Goal: Task Accomplishment & Management: Complete application form

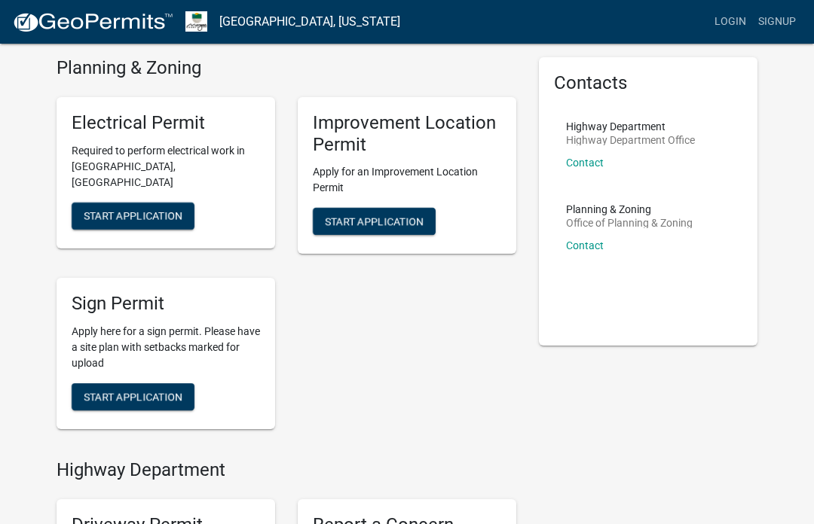
scroll to position [52, 0]
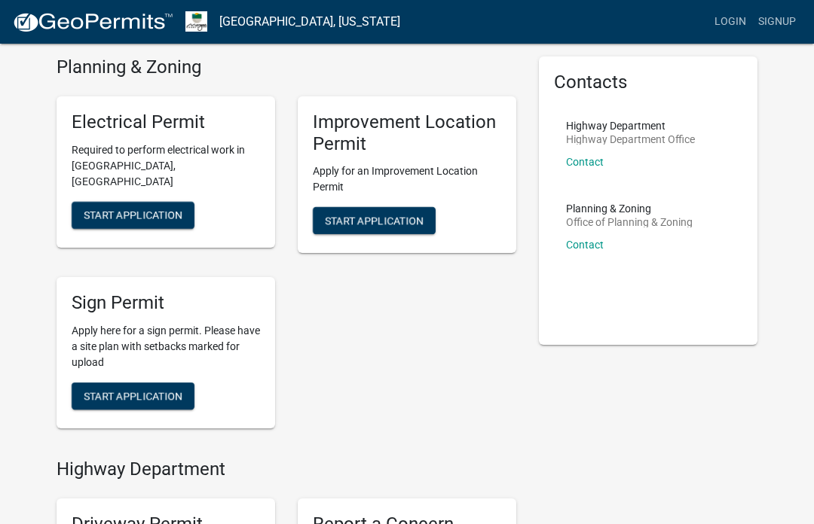
click at [164, 392] on span "Start Application" at bounding box center [133, 396] width 99 height 12
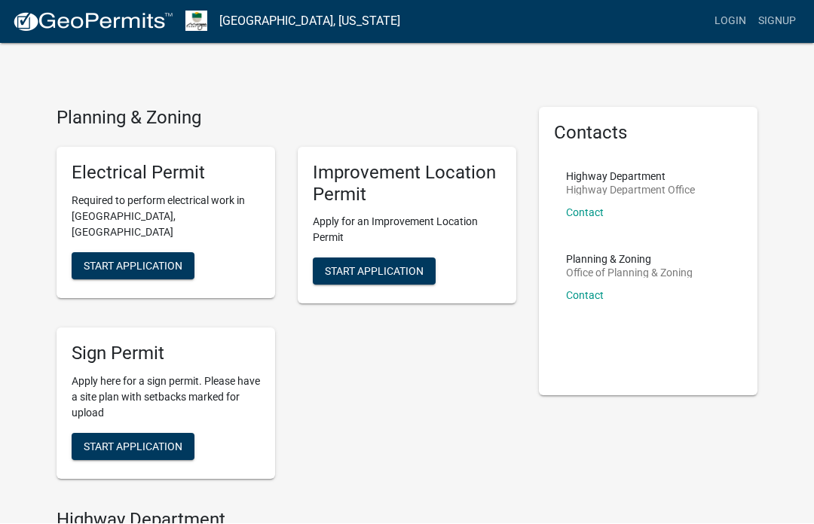
scroll to position [2, 0]
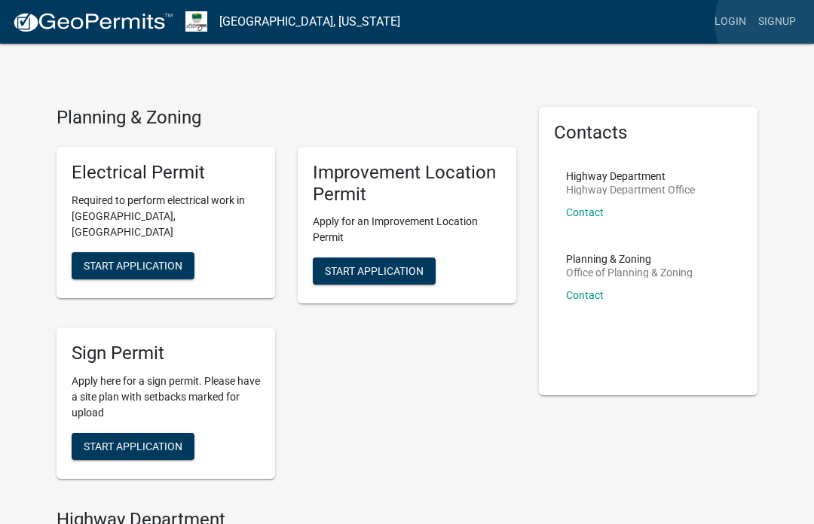
click at [777, 22] on link "Signup" at bounding box center [777, 22] width 50 height 29
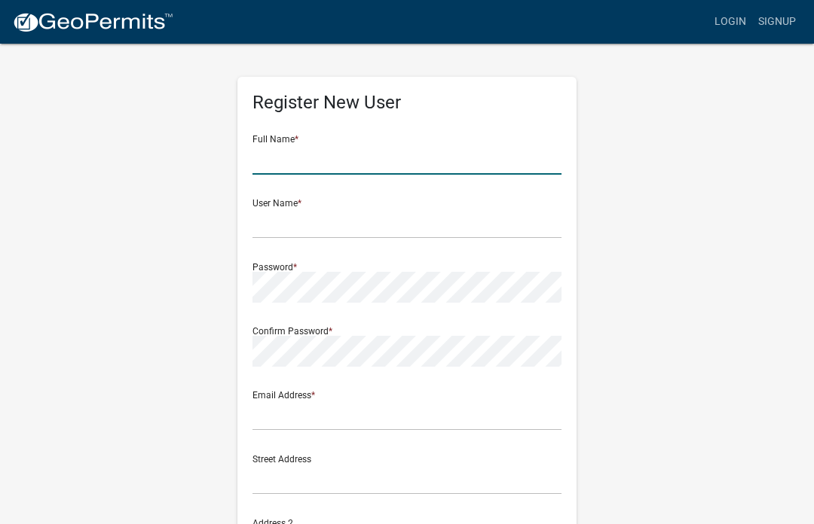
click at [289, 151] on input "text" at bounding box center [406, 159] width 309 height 31
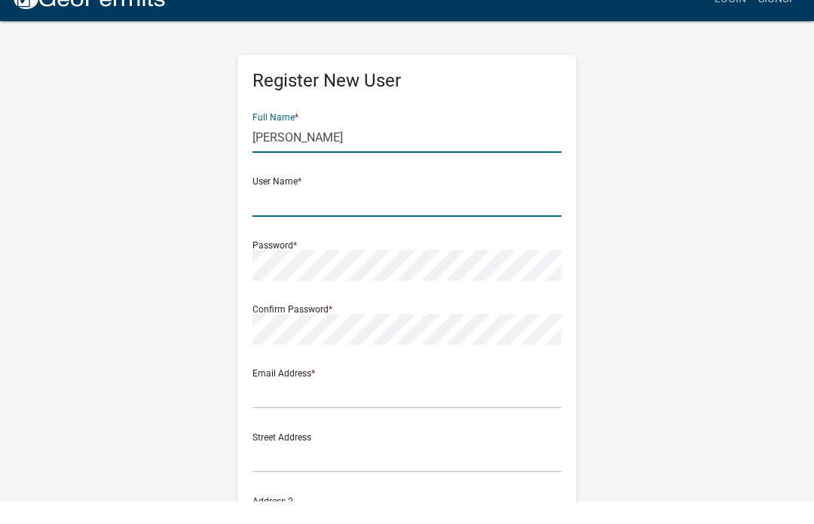
click at [438, 209] on input "text" at bounding box center [406, 224] width 309 height 31
click at [444, 145] on input "[PERSON_NAME]" at bounding box center [406, 160] width 309 height 31
type input "[PERSON_NAME]"
click at [396, 209] on input "text" at bounding box center [406, 224] width 309 height 31
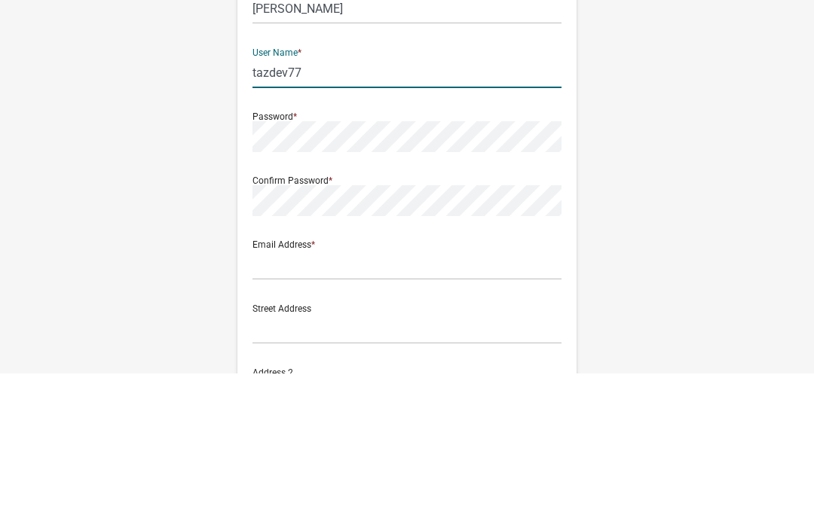
type input "tazdev77"
click at [503, 316] on div "Confirm Password *" at bounding box center [406, 342] width 309 height 52
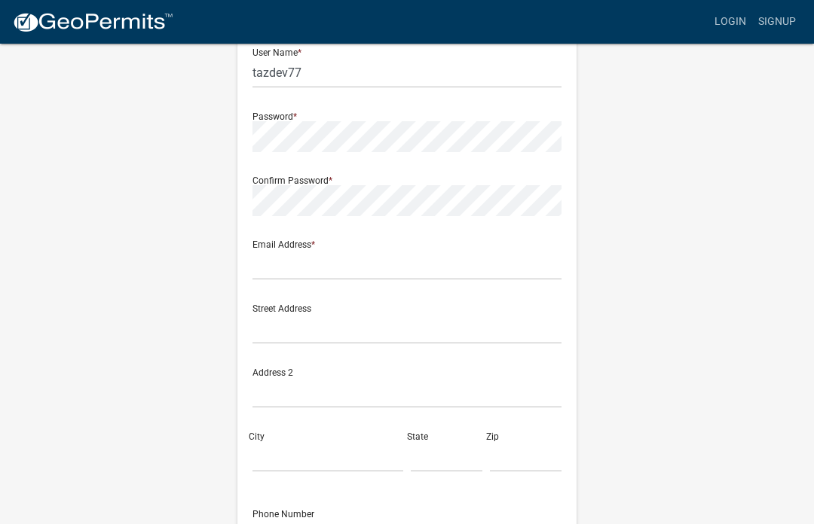
click at [402, 179] on div "Confirm Password *" at bounding box center [406, 190] width 309 height 52
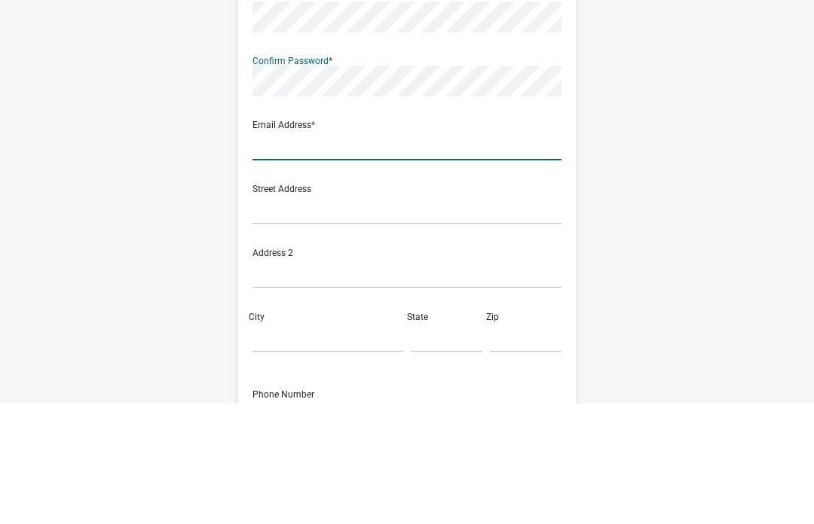
click at [455, 250] on input "text" at bounding box center [406, 265] width 309 height 31
type input "[EMAIL_ADDRESS][DOMAIN_NAME]"
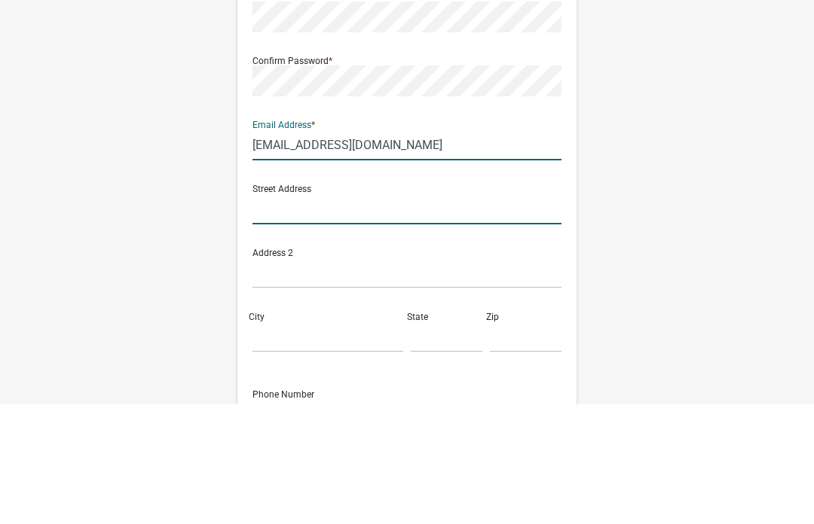
click at [415, 314] on input "text" at bounding box center [406, 329] width 309 height 31
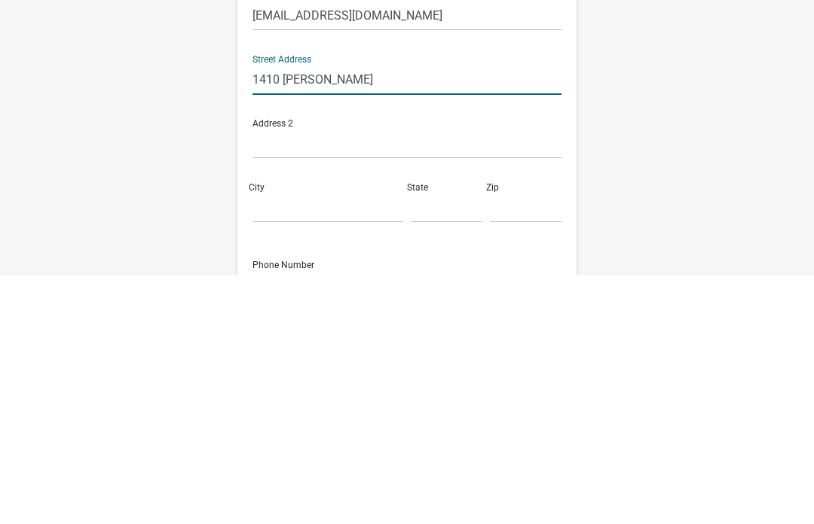
type input "1410 [PERSON_NAME]"
click at [317, 442] on input "City" at bounding box center [327, 457] width 151 height 31
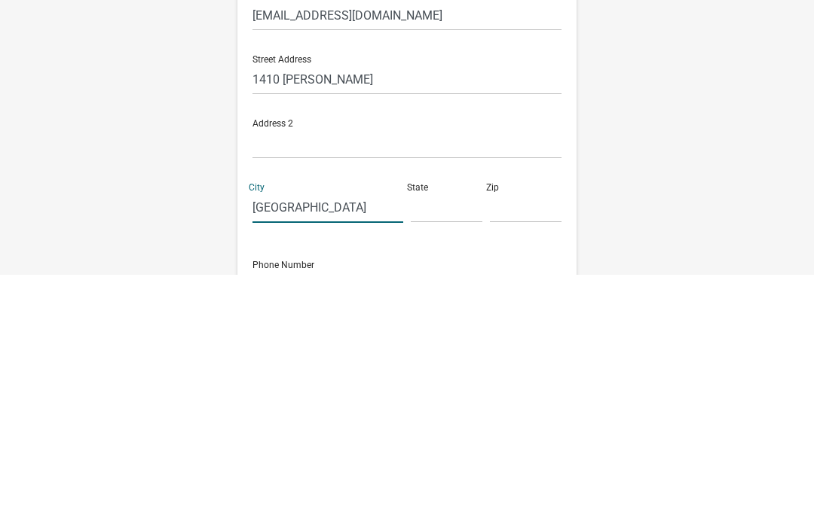
type input "[GEOGRAPHIC_DATA]"
click at [444, 442] on input "text" at bounding box center [447, 457] width 72 height 31
type input "IN"
click at [517, 442] on input "text" at bounding box center [526, 457] width 72 height 31
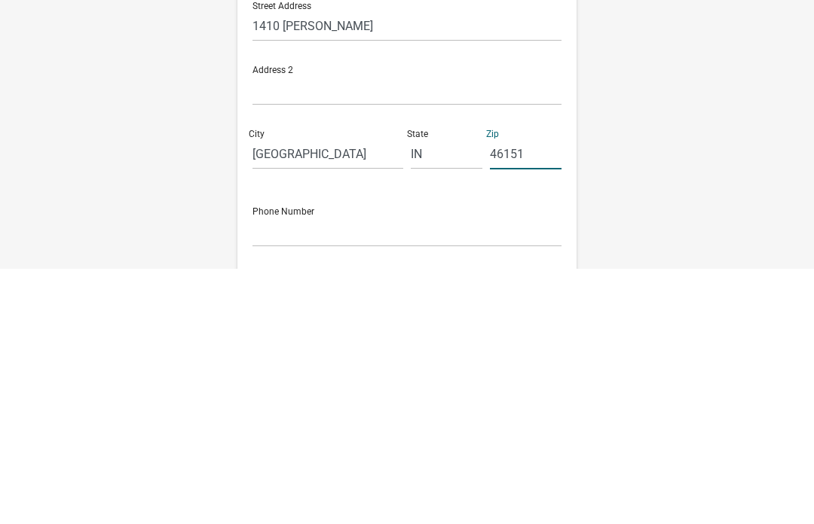
scroll to position [268, 0]
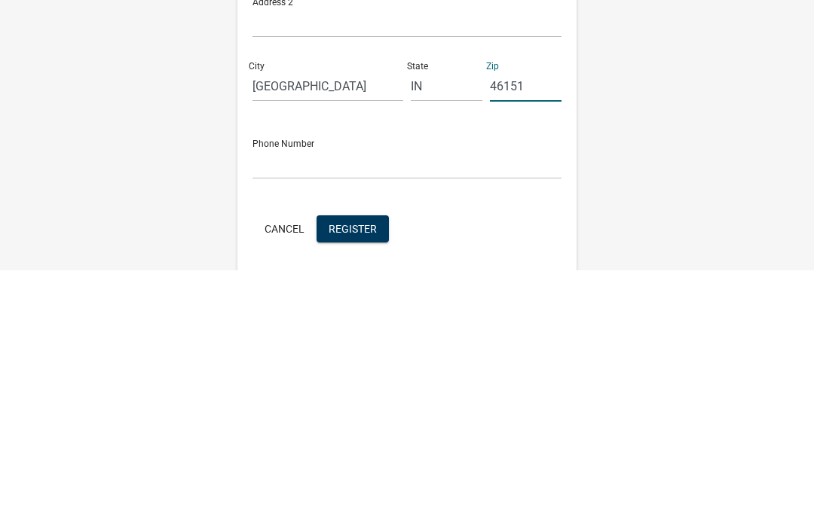
type input "46151"
click at [397, 403] on input "text" at bounding box center [406, 418] width 309 height 31
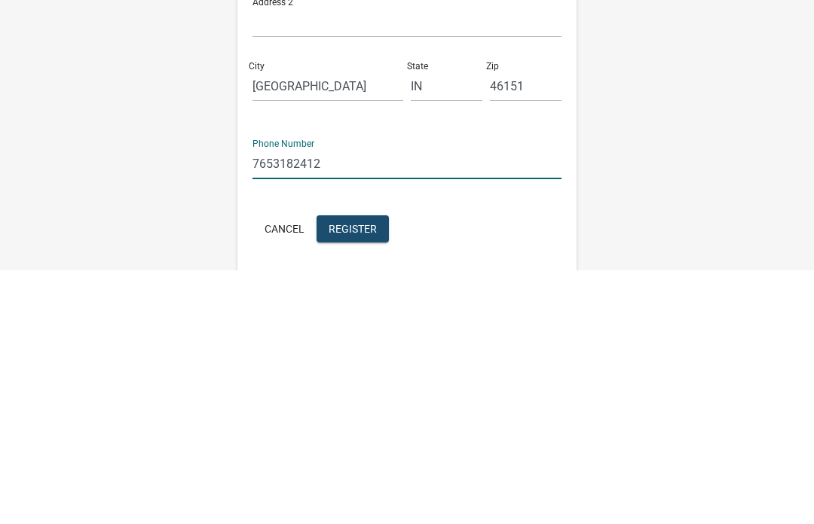
type input "7653182412"
click at [368, 477] on span "Register" at bounding box center [352, 483] width 48 height 12
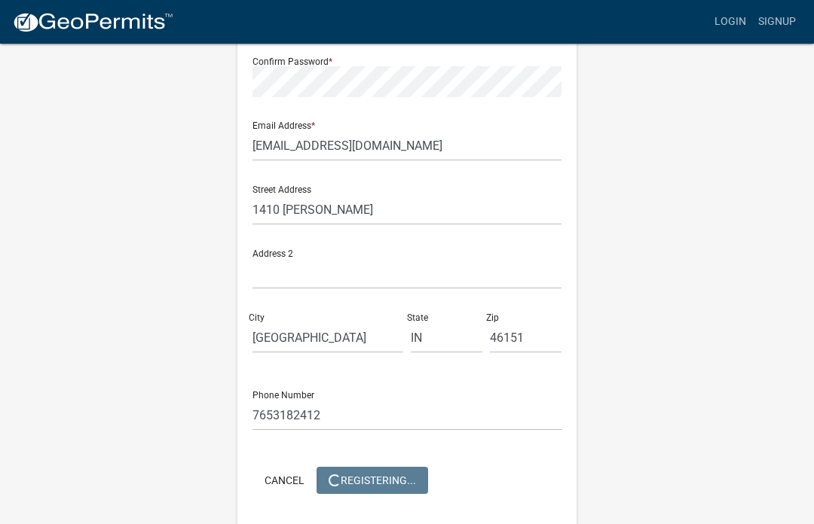
scroll to position [0, 0]
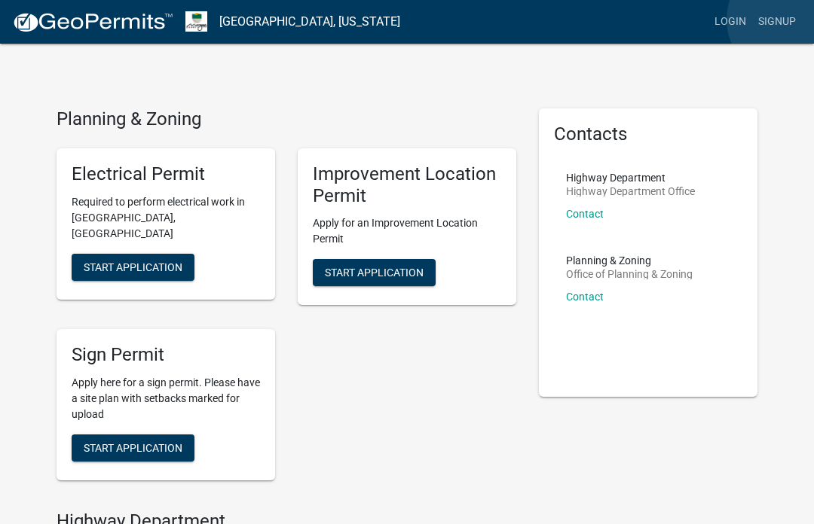
click at [788, 20] on link "Signup" at bounding box center [777, 22] width 50 height 29
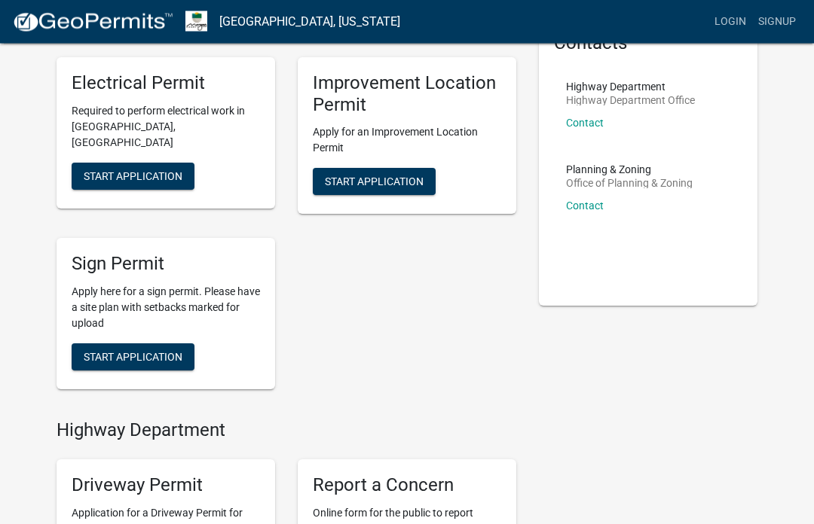
scroll to position [102, 0]
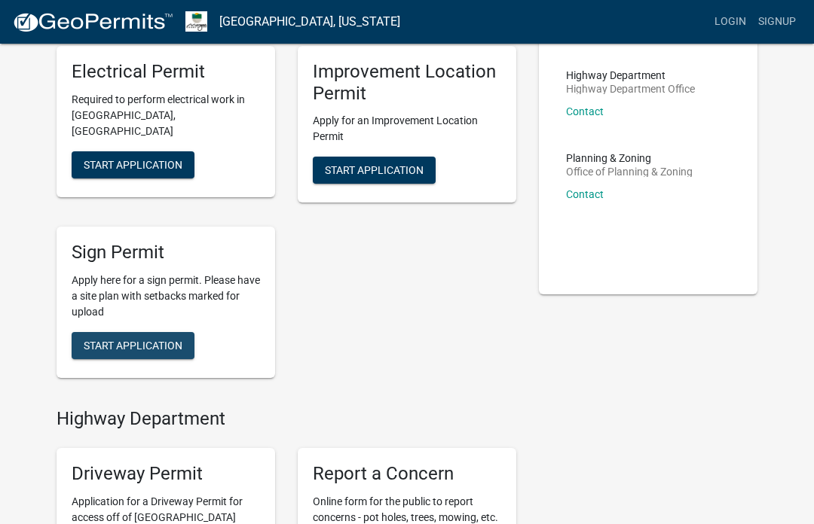
click at [170, 340] on span "Start Application" at bounding box center [133, 346] width 99 height 12
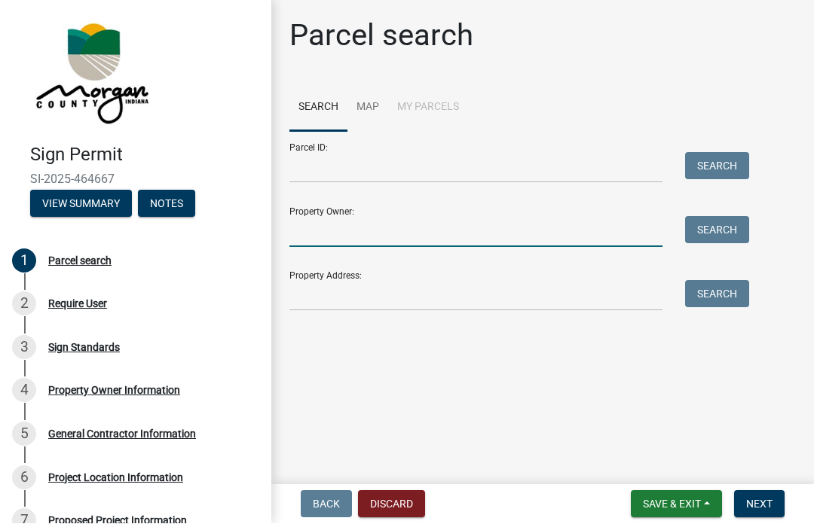
click at [326, 237] on input "Property Owner:" at bounding box center [475, 232] width 373 height 31
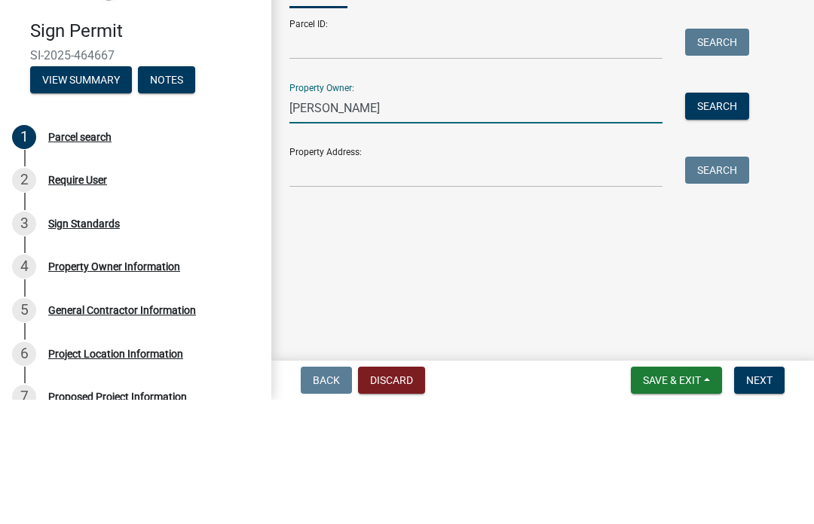
type input "Donald Parson Jr"
click at [728, 217] on button "Search" at bounding box center [717, 230] width 64 height 27
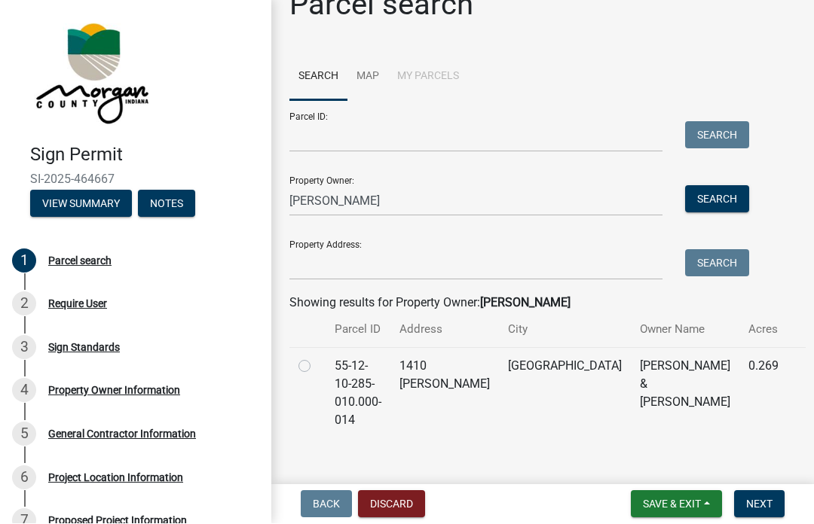
scroll to position [31, 0]
click at [316, 358] on label at bounding box center [316, 358] width 0 height 0
click at [316, 365] on input "radio" at bounding box center [321, 363] width 10 height 10
radio input "true"
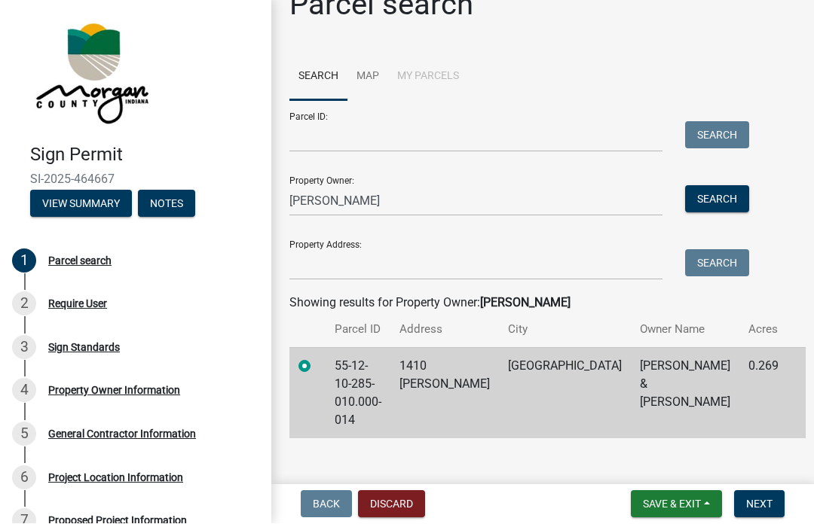
click at [760, 511] on button "Next" at bounding box center [759, 504] width 50 height 27
click at [764, 497] on button "Next" at bounding box center [759, 504] width 50 height 27
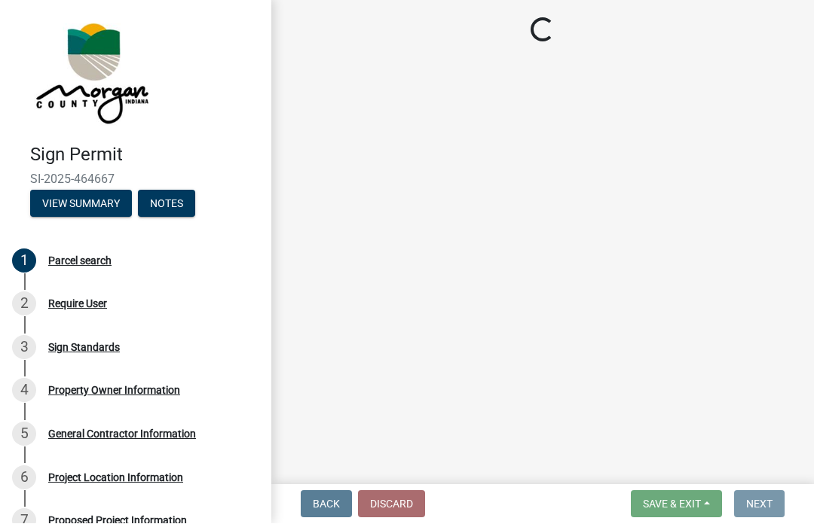
scroll to position [0, 0]
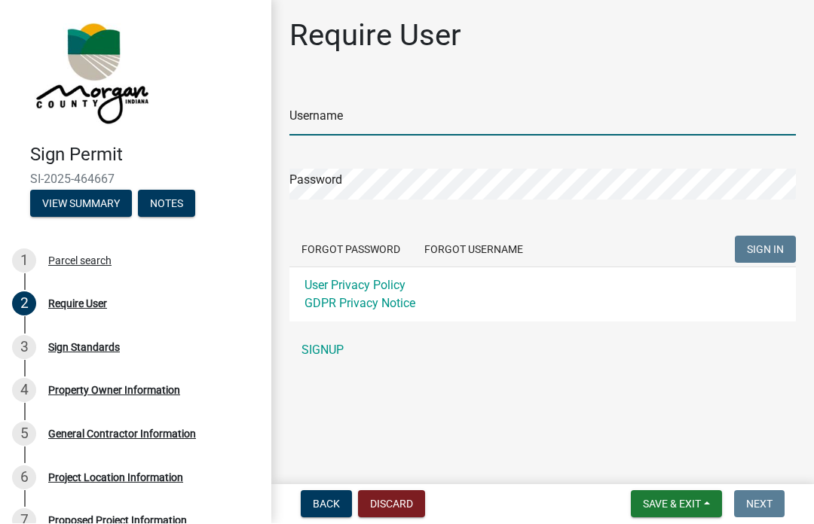
click at [320, 112] on input "Username" at bounding box center [542, 120] width 506 height 31
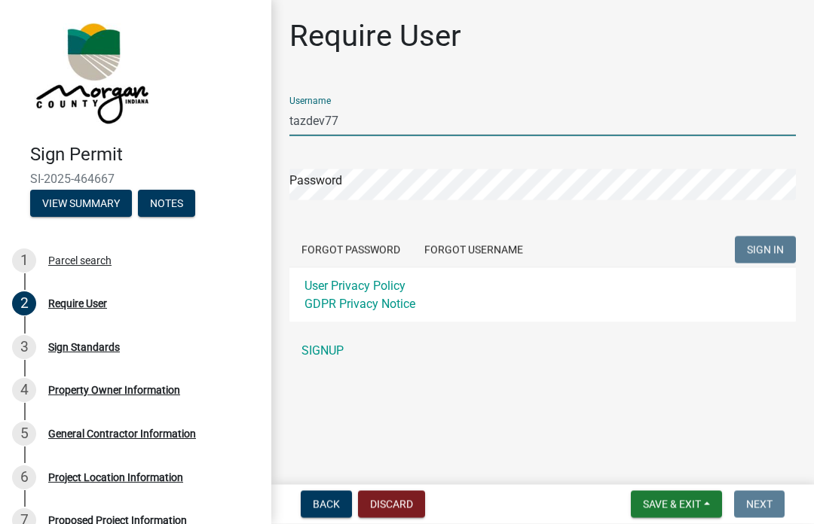
type input "tazdev77"
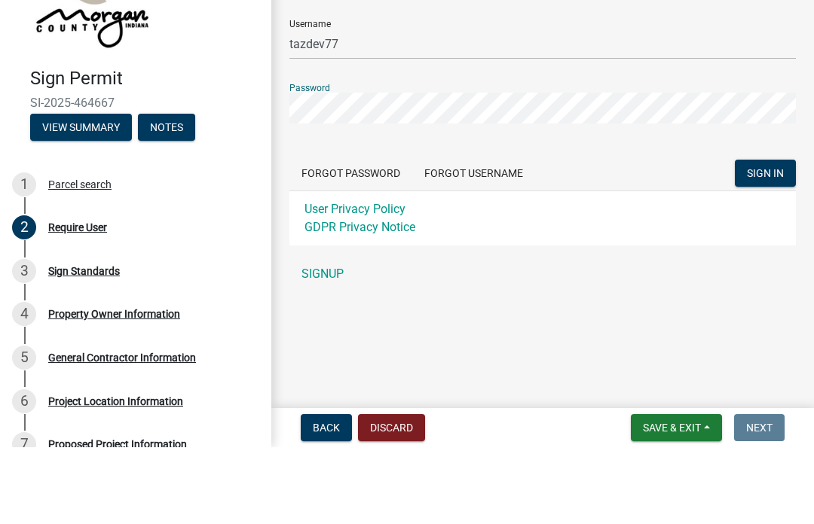
click at [793, 237] on button "SIGN IN" at bounding box center [765, 250] width 61 height 27
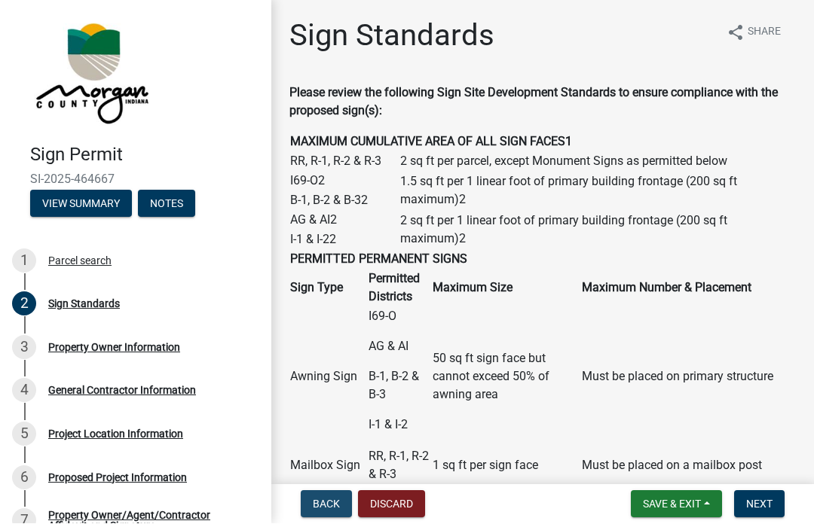
click at [316, 511] on button "Back" at bounding box center [326, 504] width 51 height 27
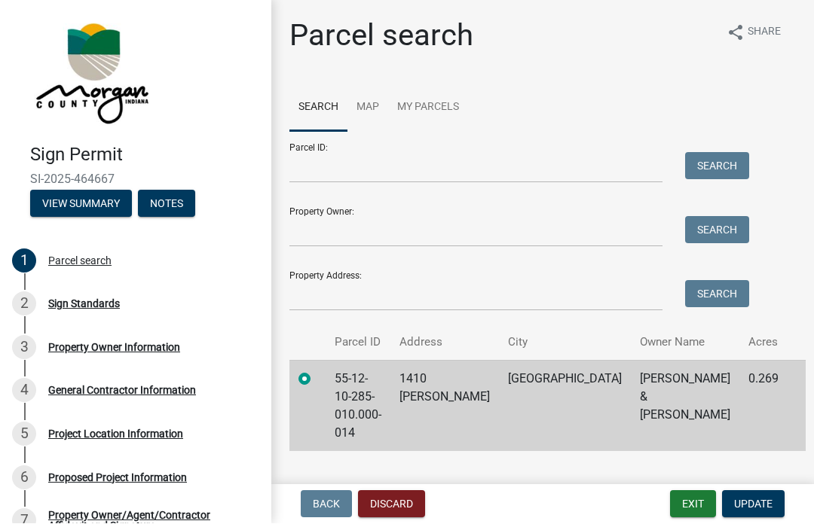
click at [93, 214] on button "View Summary" at bounding box center [81, 204] width 102 height 27
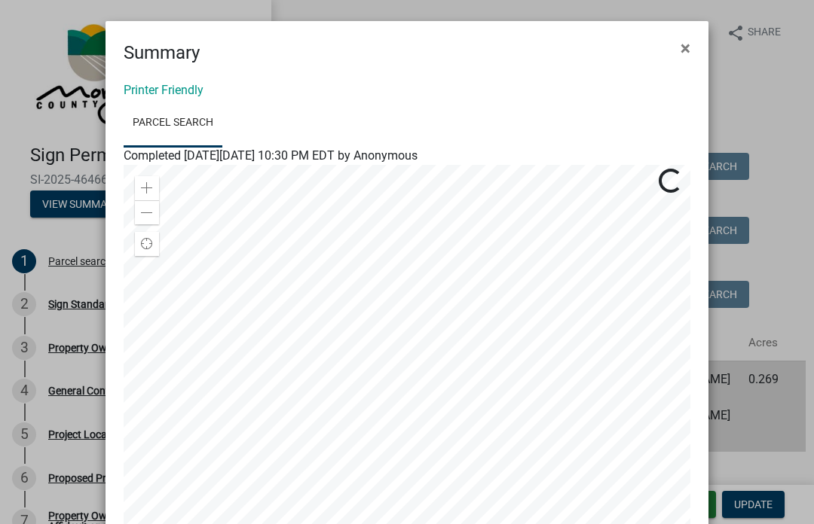
click at [695, 45] on button "×" at bounding box center [685, 48] width 34 height 42
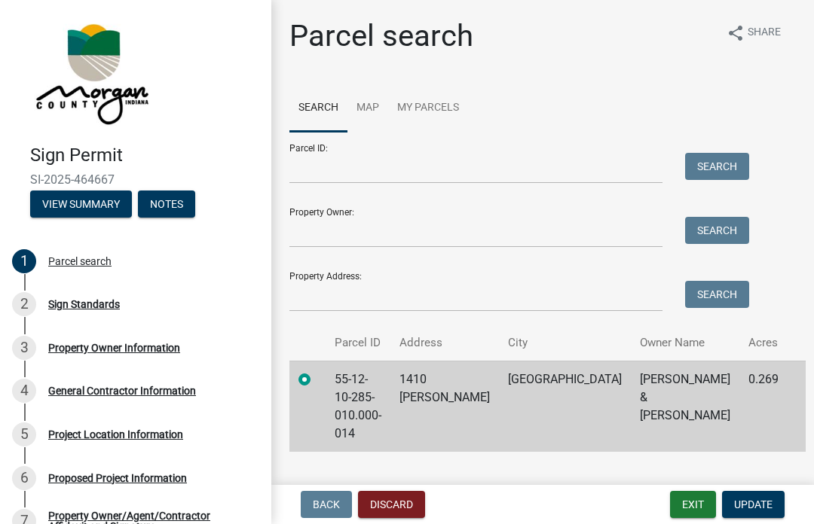
click at [682, 57] on div "Parcel search share Share" at bounding box center [542, 42] width 506 height 48
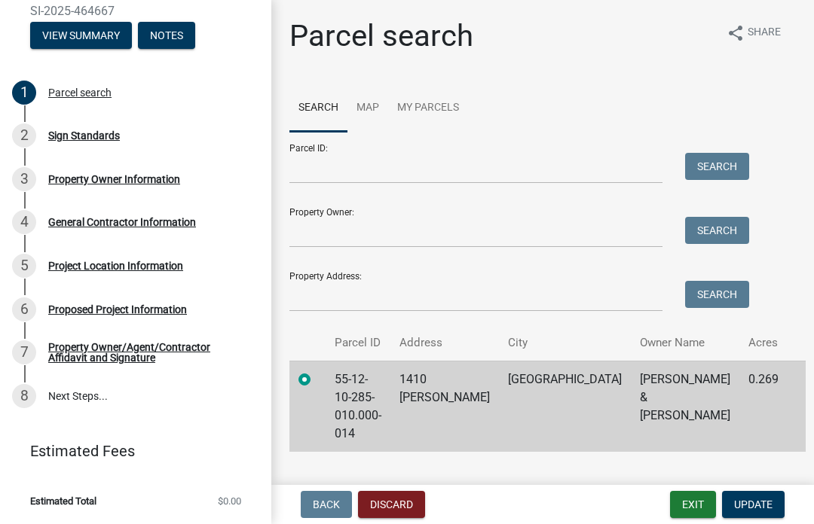
scroll to position [168, 0]
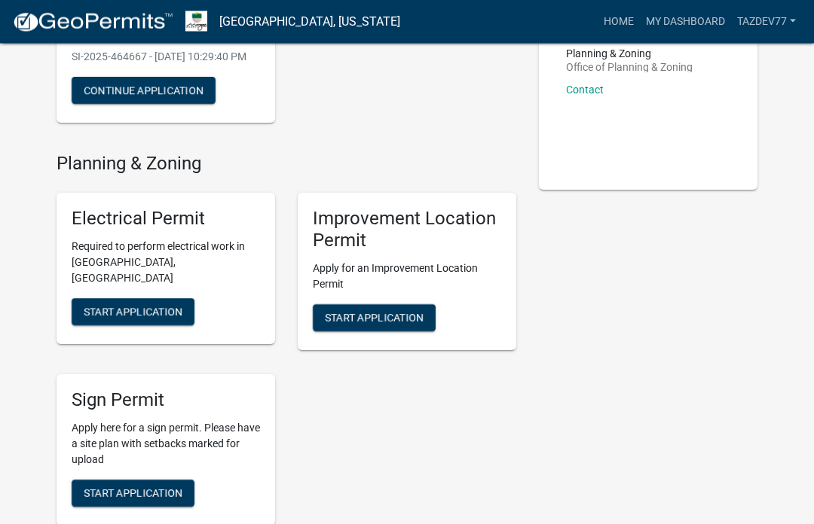
scroll to position [207, 0]
click at [381, 323] on span "Start Application" at bounding box center [374, 317] width 99 height 12
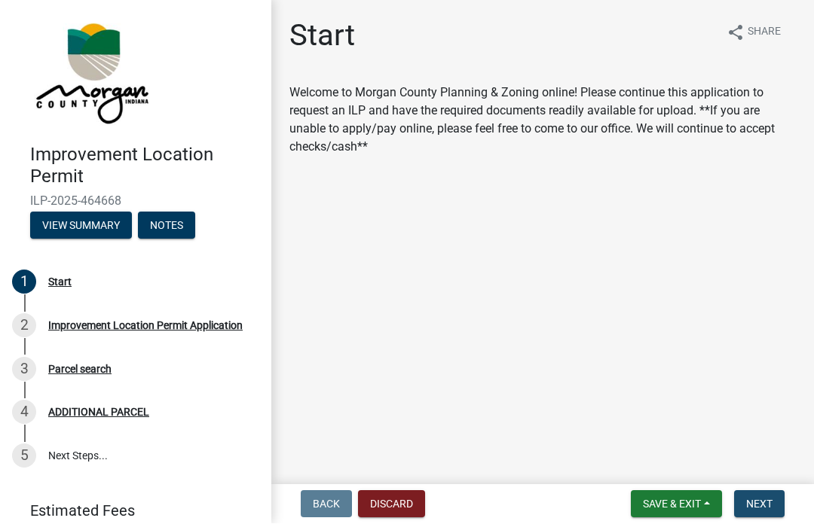
click at [765, 499] on span "Next" at bounding box center [759, 505] width 26 height 12
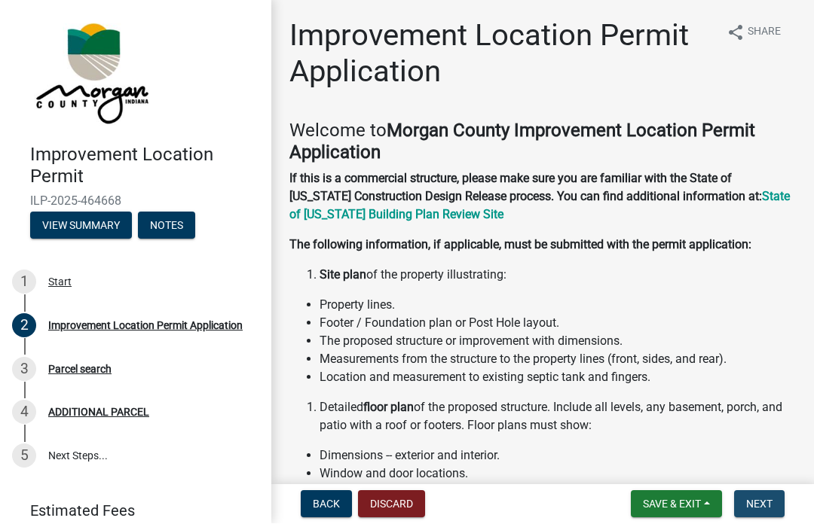
click at [756, 509] on span "Next" at bounding box center [759, 505] width 26 height 12
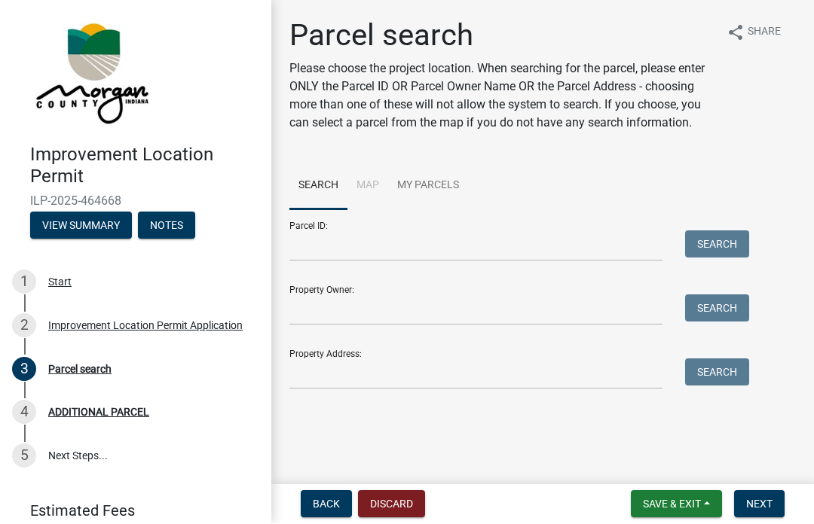
click at [405, 292] on div "Property Owner: Search" at bounding box center [515, 300] width 452 height 52
click at [313, 305] on input "Property Owner:" at bounding box center [475, 310] width 373 height 31
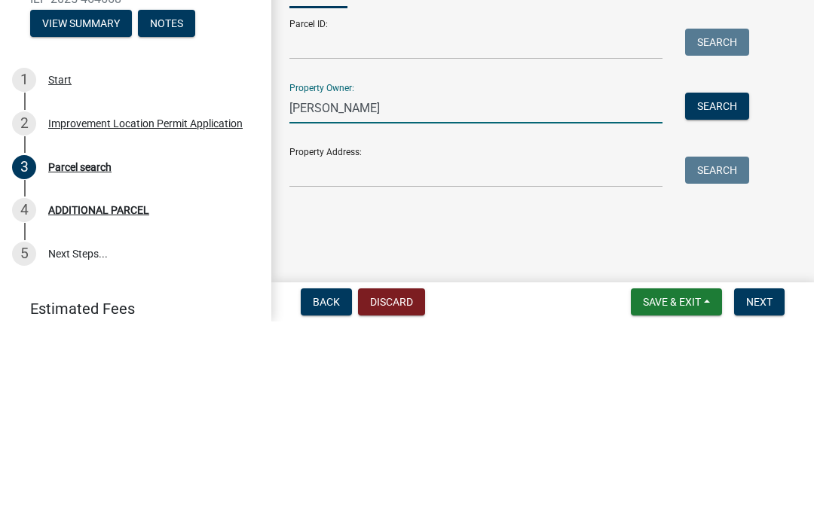
type input "Donald Parson Jr"
click at [714, 295] on button "Search" at bounding box center [717, 308] width 64 height 27
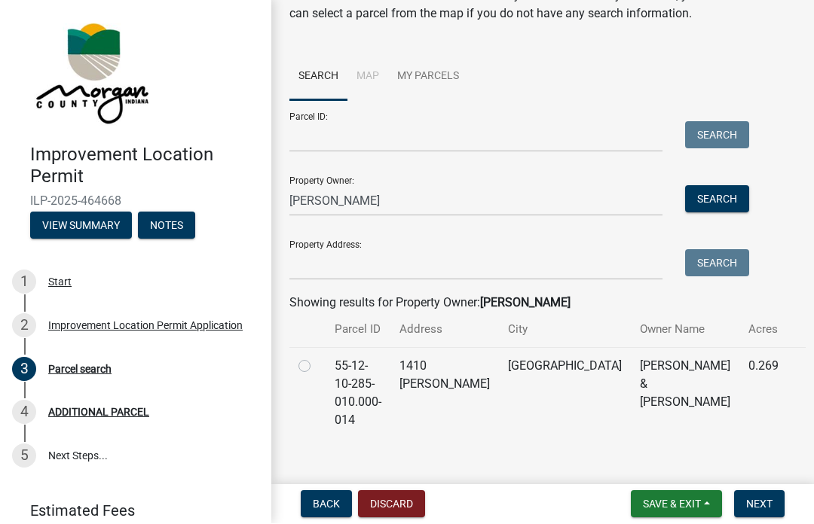
scroll to position [109, 0]
click at [316, 358] on label at bounding box center [316, 358] width 0 height 0
click at [316, 368] on input "radio" at bounding box center [321, 363] width 10 height 10
radio input "true"
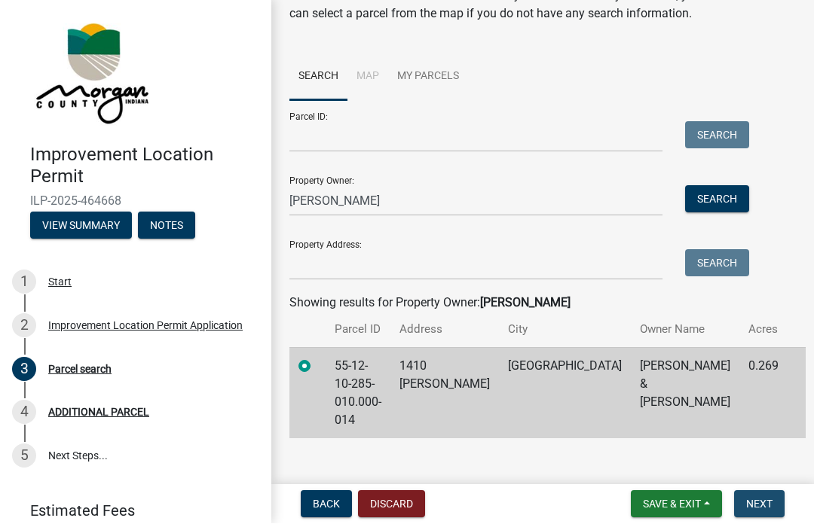
click at [773, 506] on button "Next" at bounding box center [759, 504] width 50 height 27
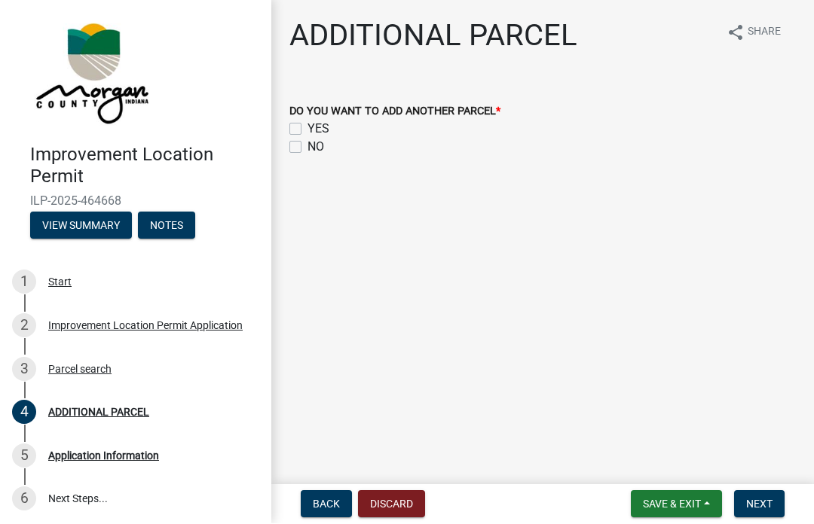
click at [301, 160] on wm-data-entity-input "DO YOU WANT TO ADD ANOTHER PARCEL * YES NO" at bounding box center [542, 127] width 506 height 86
click at [307, 145] on label "NO" at bounding box center [315, 148] width 17 height 18
click at [307, 145] on input "NO" at bounding box center [312, 144] width 10 height 10
checkbox input "true"
checkbox input "false"
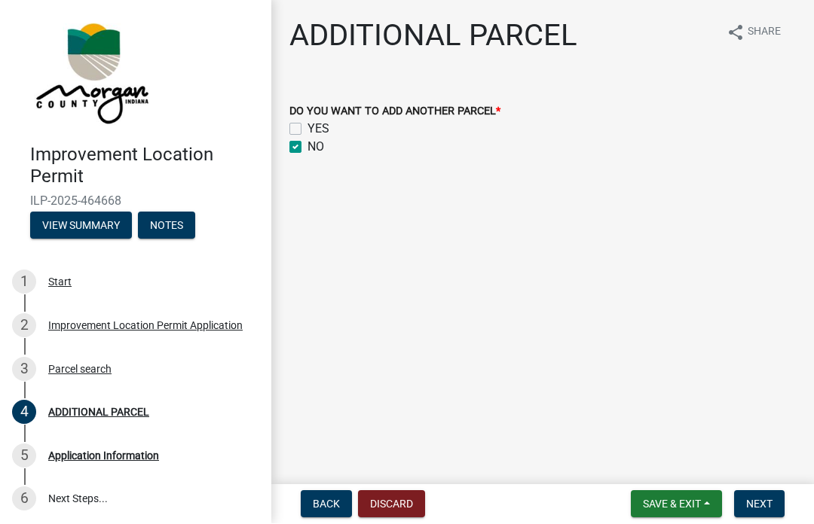
checkbox input "true"
click at [762, 506] on span "Next" at bounding box center [759, 505] width 26 height 12
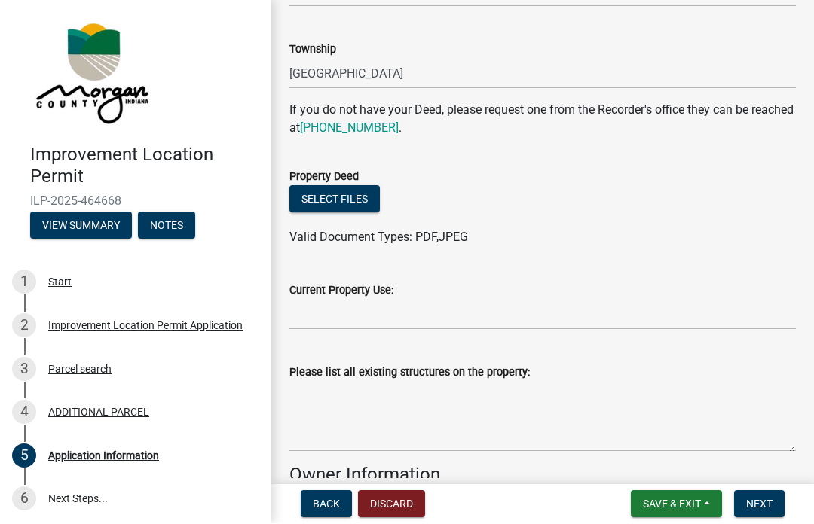
scroll to position [290, 0]
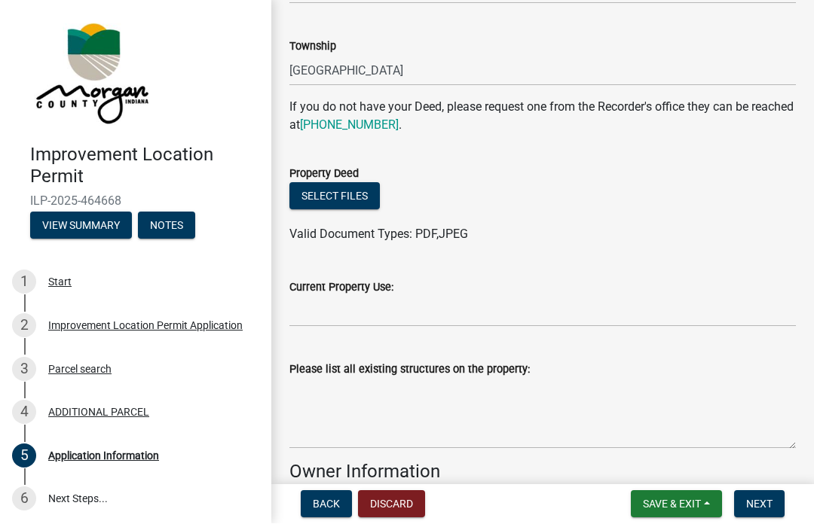
click at [346, 197] on button "Select files" at bounding box center [334, 196] width 90 height 27
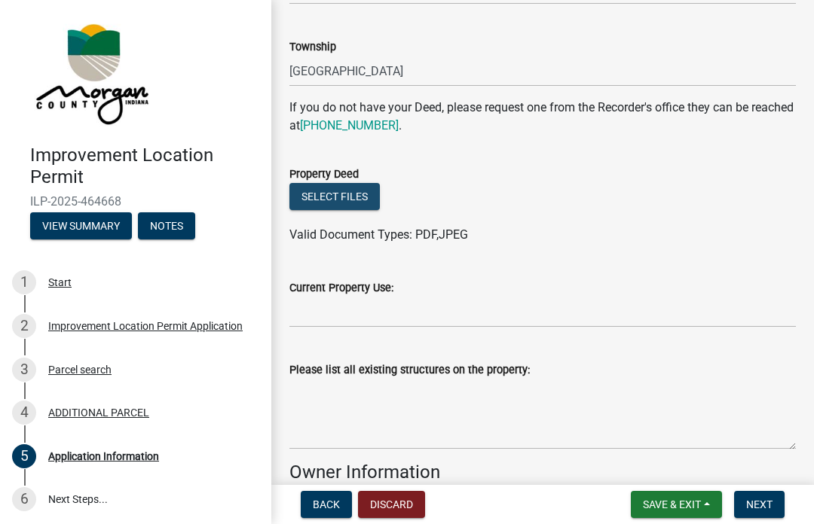
click at [316, 188] on button "Select files" at bounding box center [334, 196] width 90 height 27
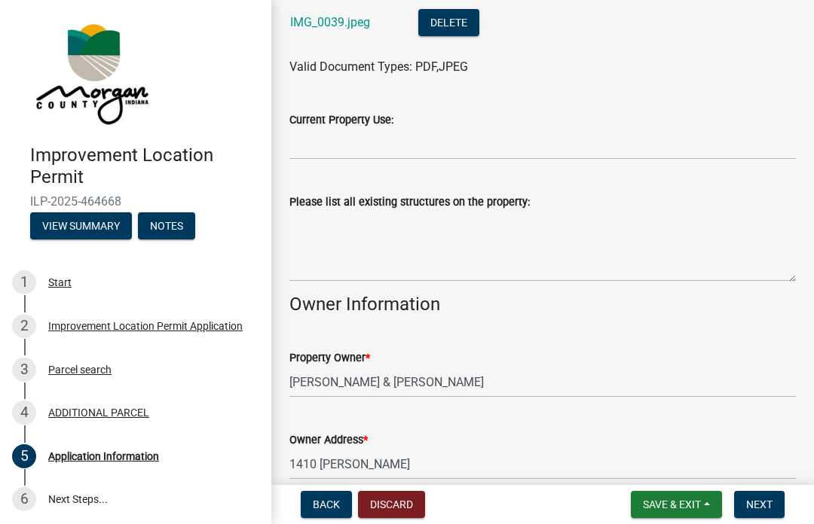
scroll to position [640, 0]
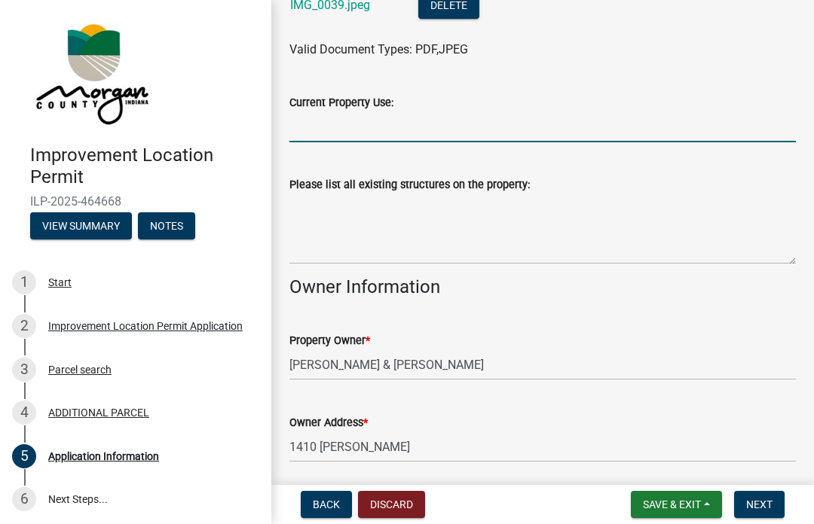
click at [433, 119] on input "Current Property Use:" at bounding box center [542, 127] width 506 height 31
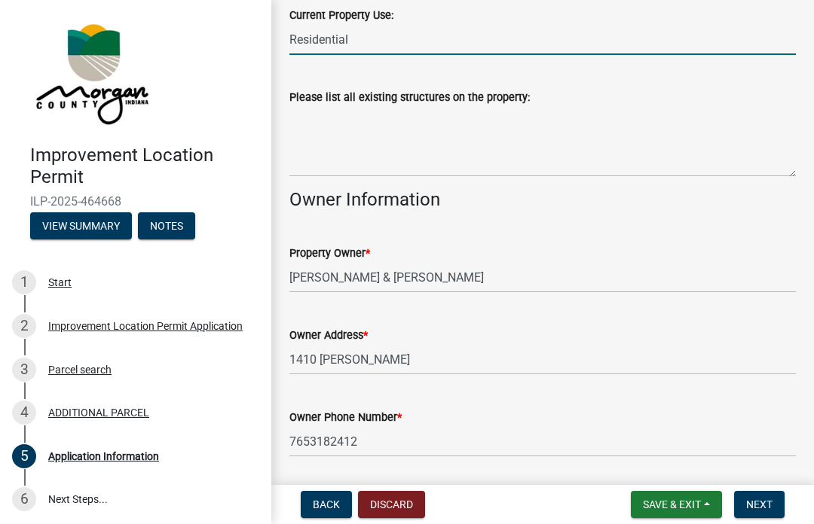
scroll to position [747, 0]
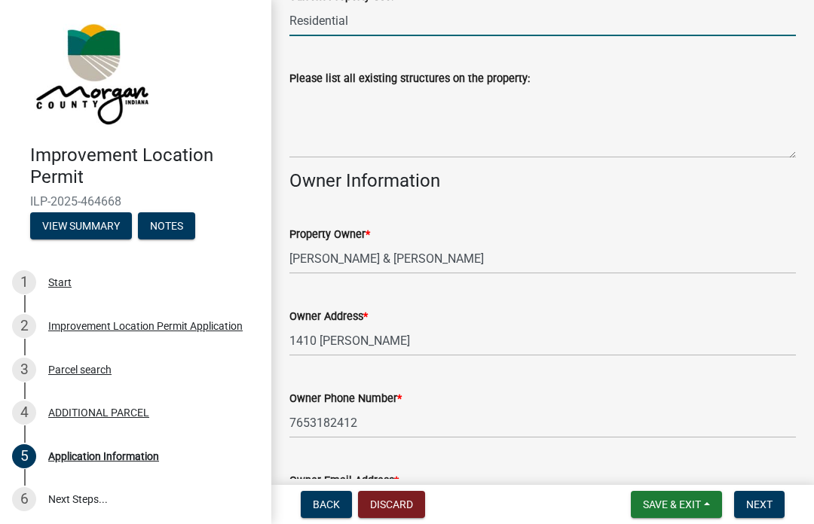
type input "Residential"
click at [353, 139] on textarea "Please list all existing structures on the property:" at bounding box center [542, 122] width 506 height 71
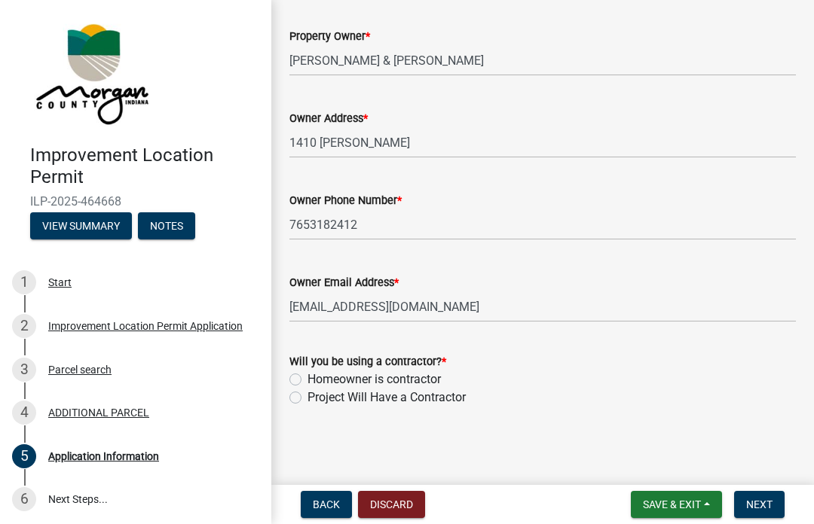
scroll to position [943, 0]
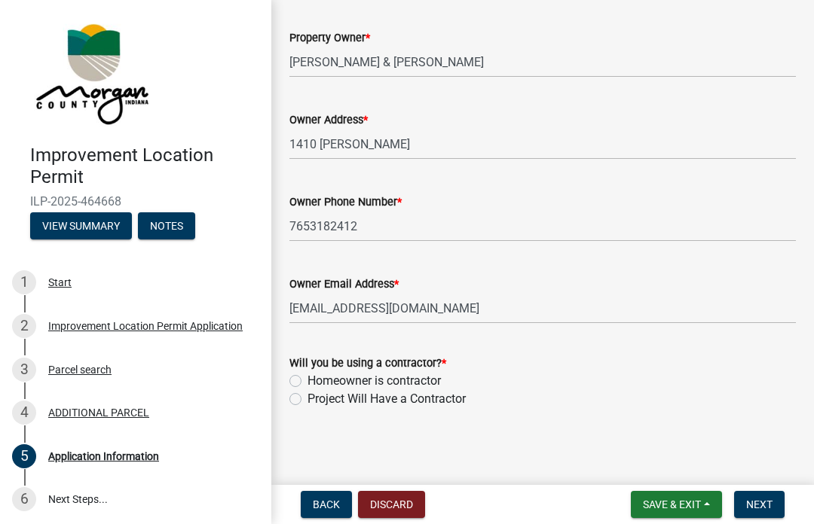
type textarea "10x12 shed with a 6x12 lean to"
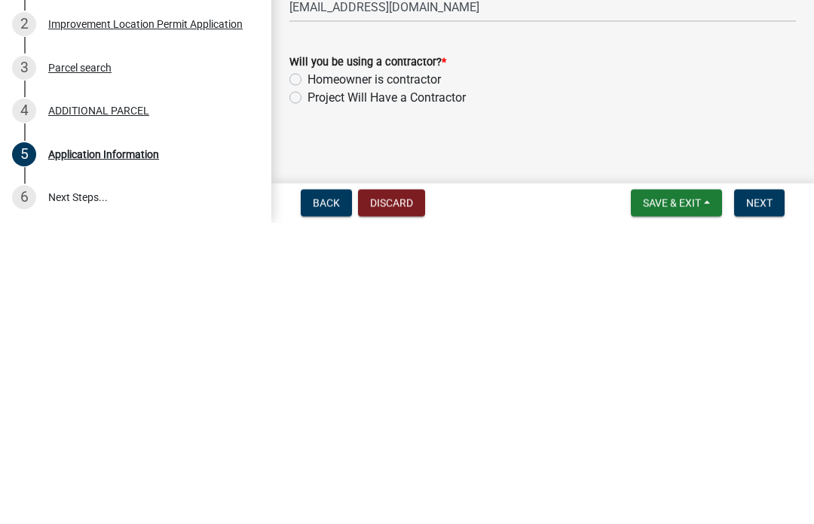
click at [307, 390] on label "Project Will Have a Contractor" at bounding box center [386, 399] width 158 height 18
click at [307, 390] on input "Project Will Have a Contractor" at bounding box center [312, 395] width 10 height 10
radio input "true"
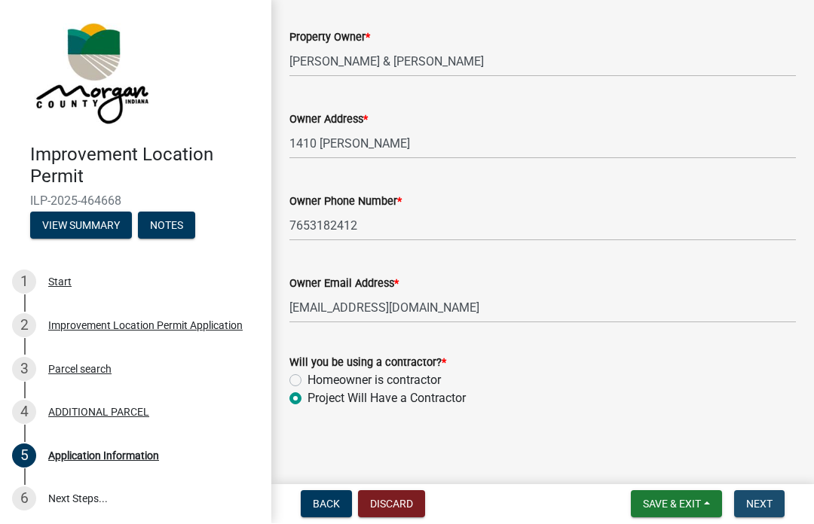
click at [774, 508] on button "Next" at bounding box center [759, 504] width 50 height 27
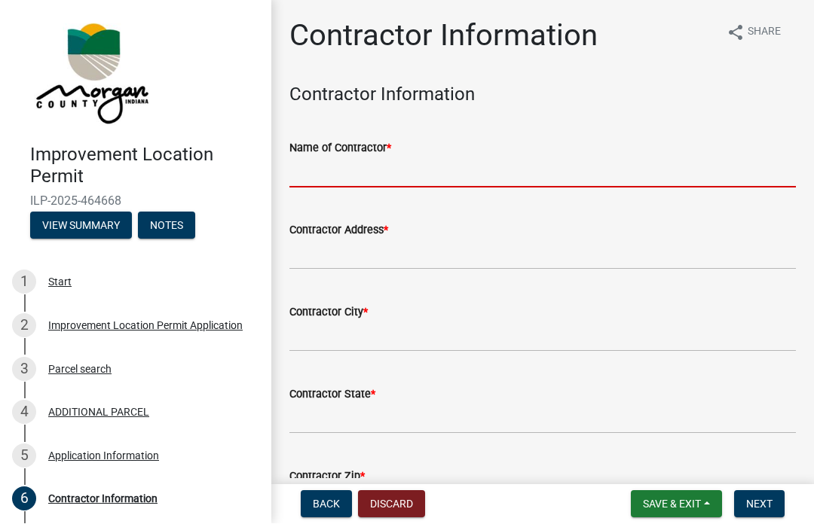
click at [352, 171] on input "Name of Contractor *" at bounding box center [542, 172] width 506 height 31
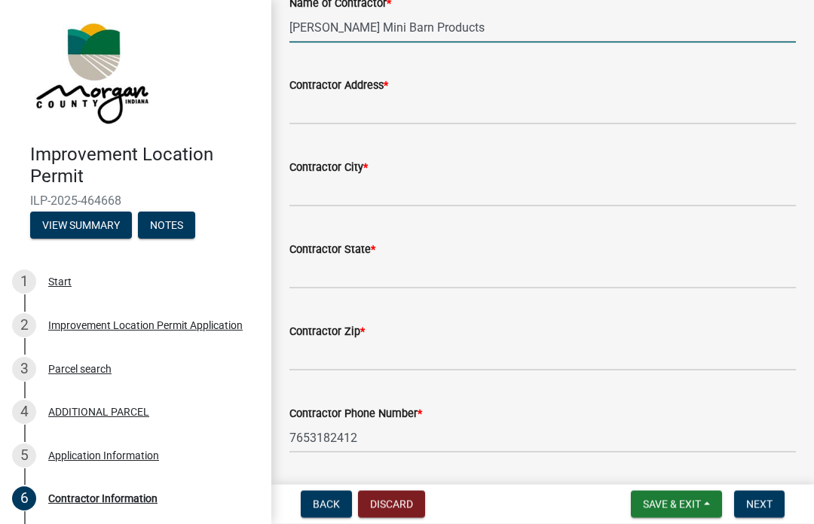
scroll to position [160, 0]
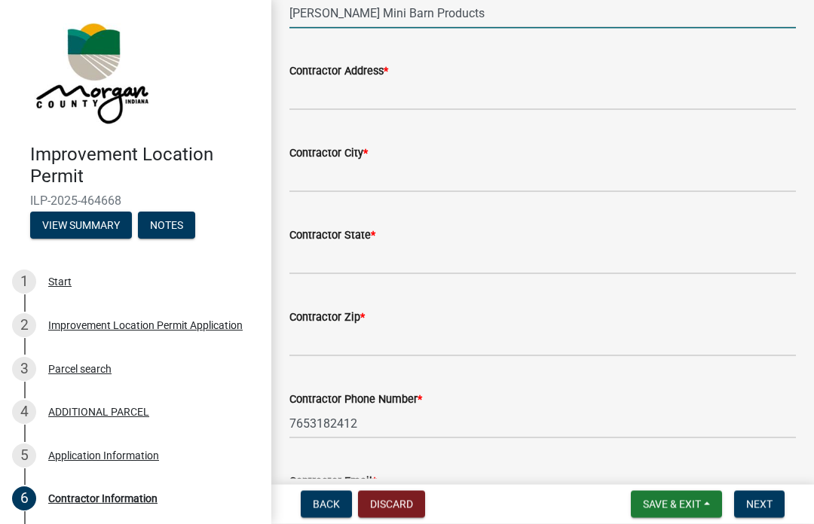
type input "Wagler Mini Barn Products"
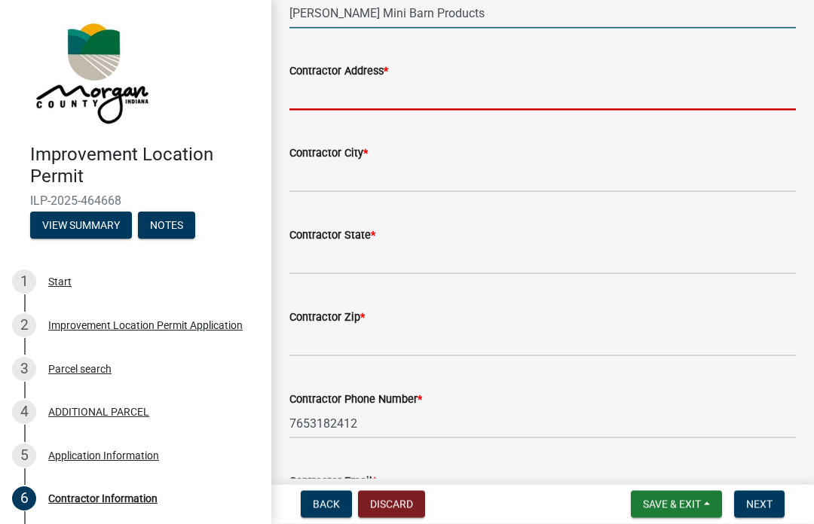
click at [445, 99] on input "Contractor Address *" at bounding box center [542, 95] width 506 height 31
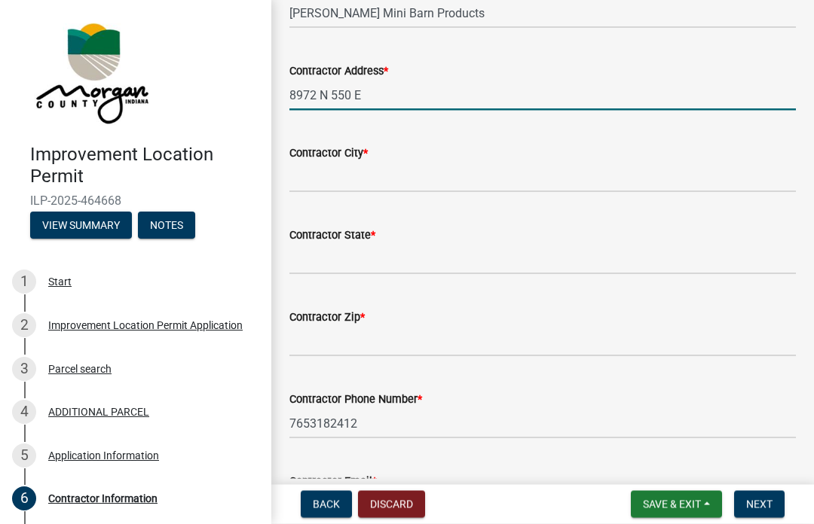
type input "8972 N 550 E"
click at [543, 168] on input "Contractor City *" at bounding box center [542, 177] width 506 height 31
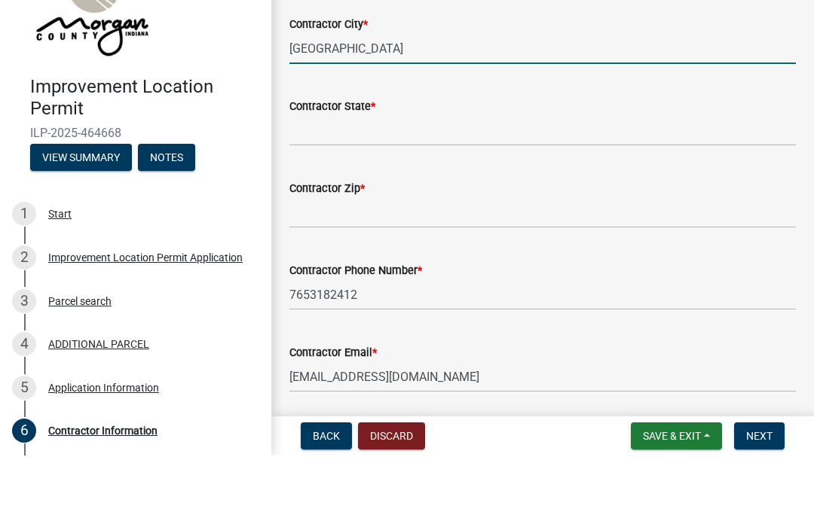
scroll to position [218, 0]
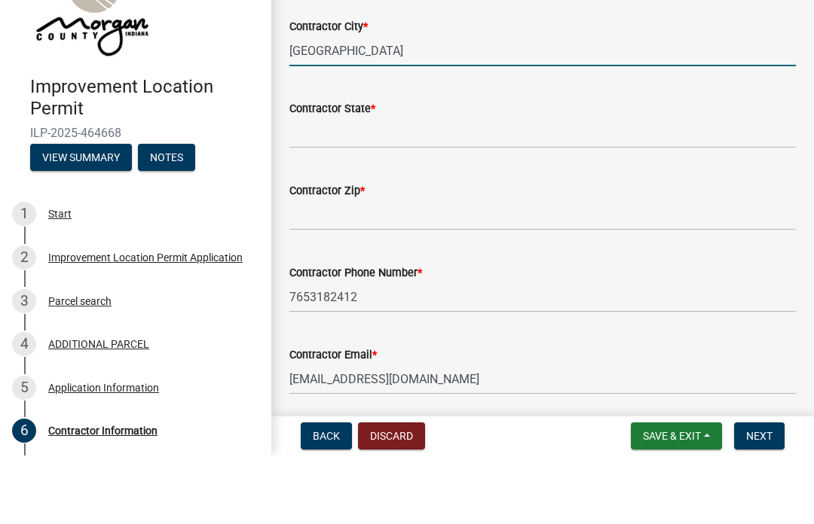
type input "Plainville"
click at [470, 186] on input "Contractor State *" at bounding box center [542, 201] width 506 height 31
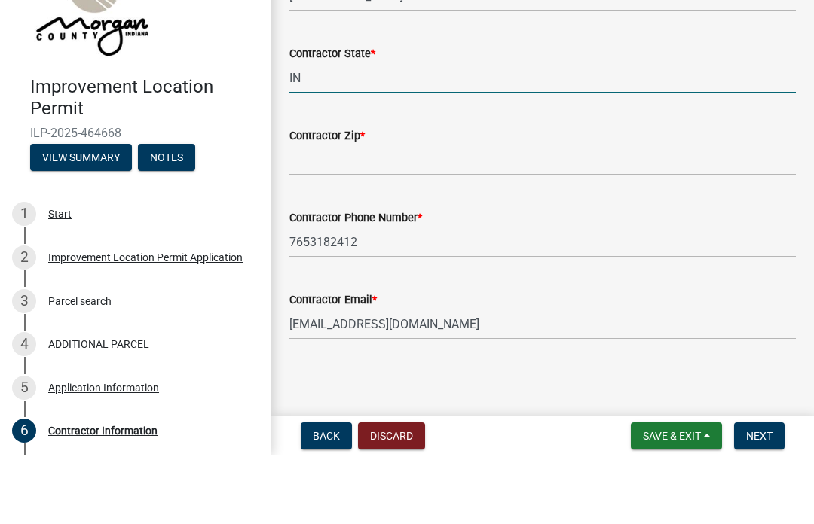
scroll to position [272, 0]
type input "IN"
click at [342, 214] on input "Contractor Zip *" at bounding box center [542, 229] width 506 height 31
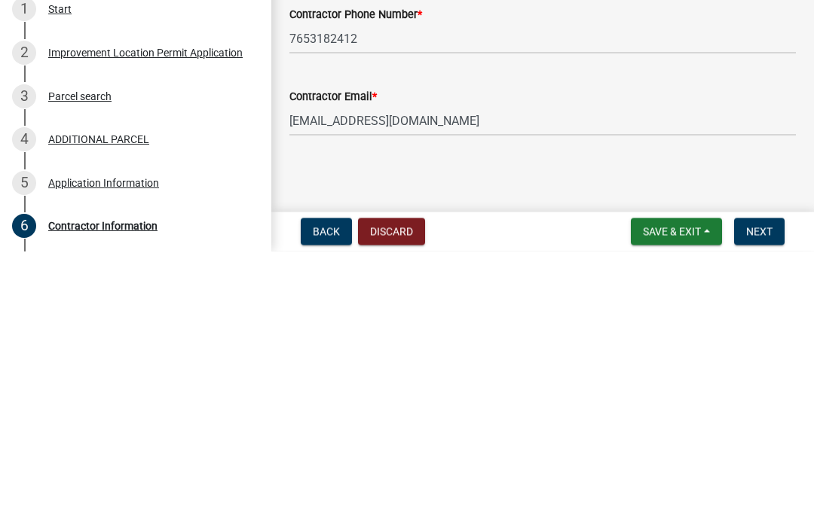
type input "47568"
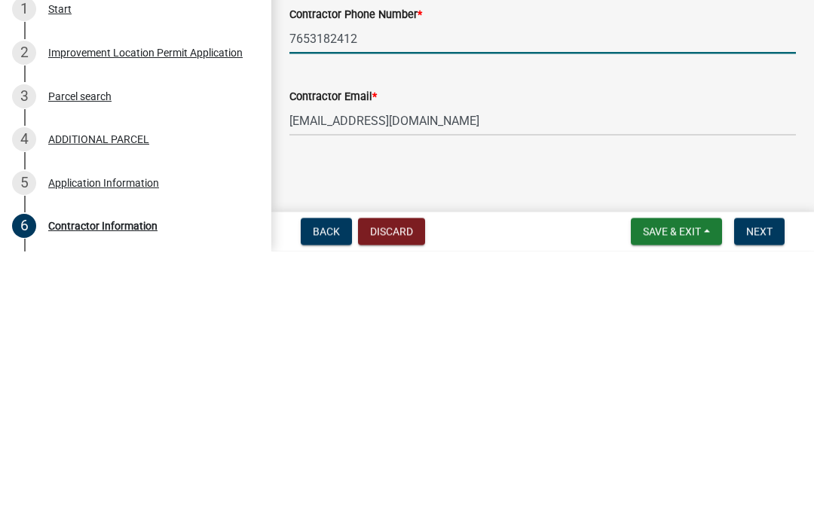
click at [408, 296] on input "7653182412" at bounding box center [542, 311] width 506 height 31
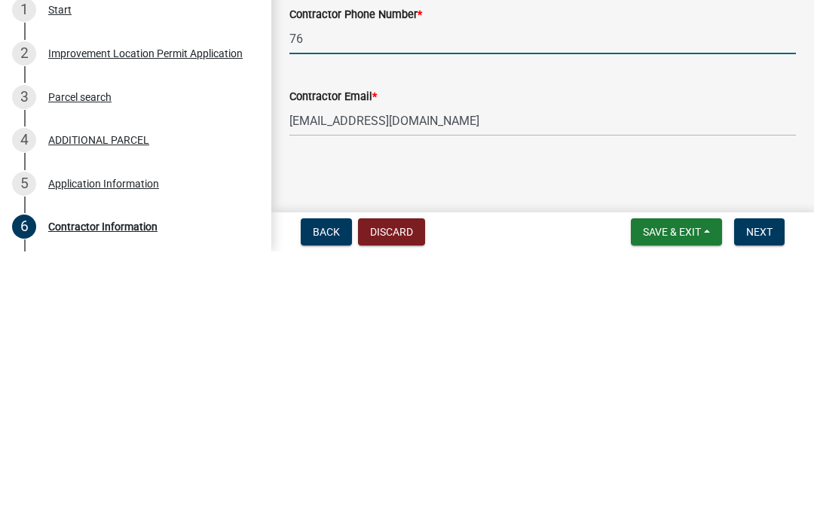
type input "7"
type input "8123811034"
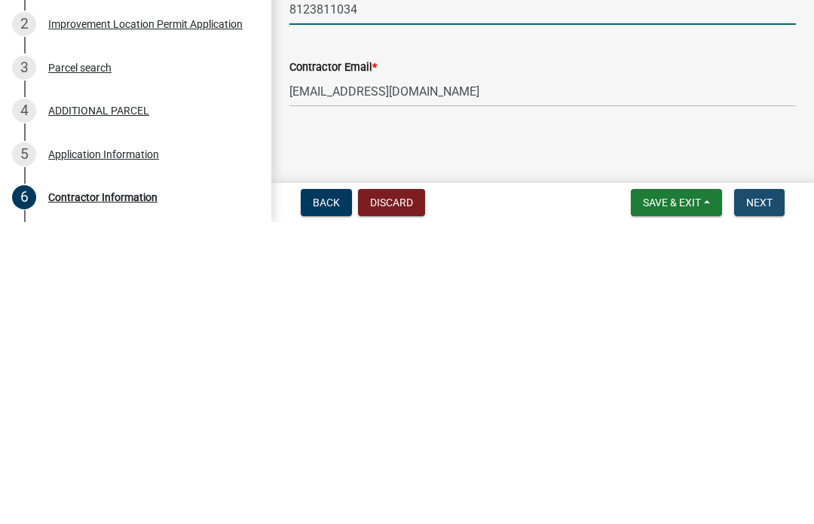
click at [772, 499] on span "Next" at bounding box center [759, 505] width 26 height 12
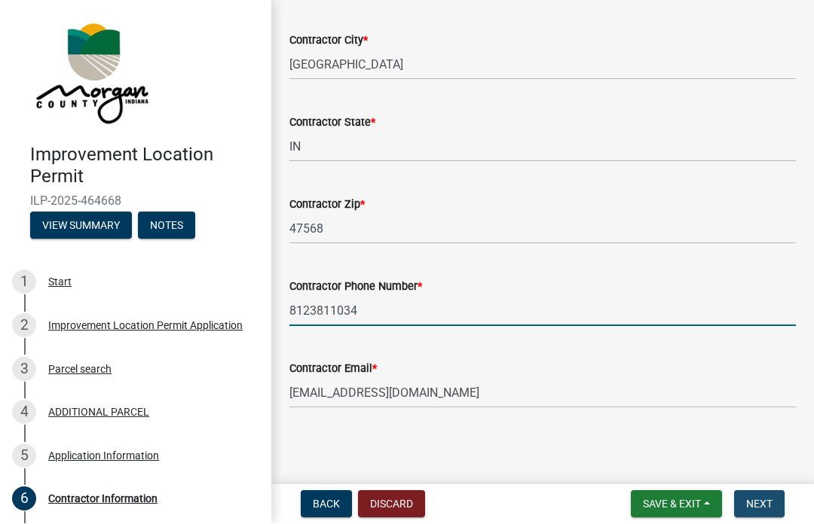
scroll to position [0, 0]
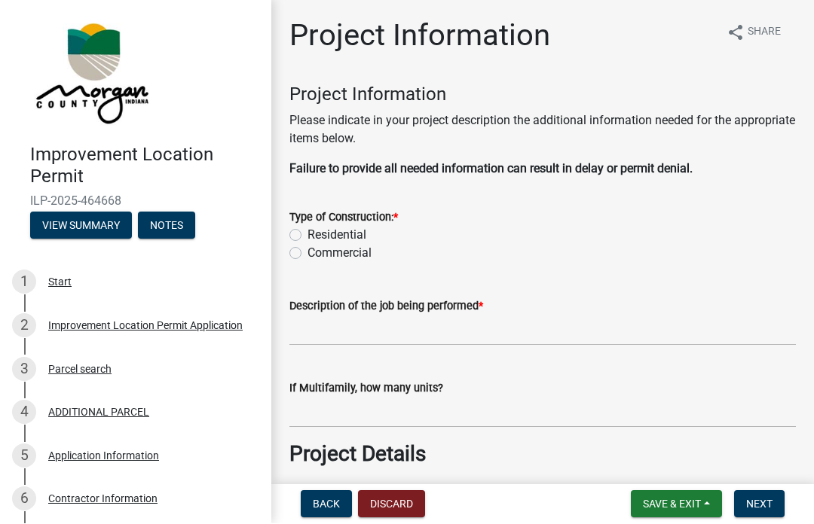
click at [307, 229] on label "Residential" at bounding box center [336, 236] width 59 height 18
click at [307, 229] on input "Residential" at bounding box center [312, 232] width 10 height 10
radio input "true"
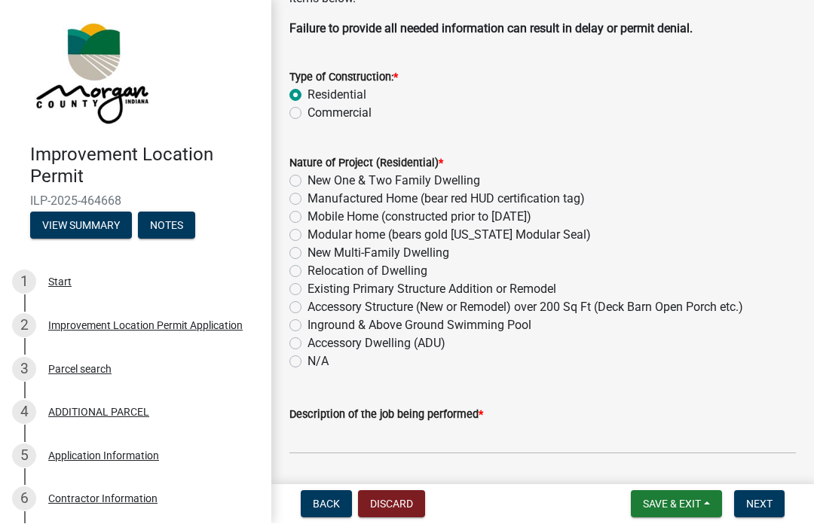
scroll to position [151, 0]
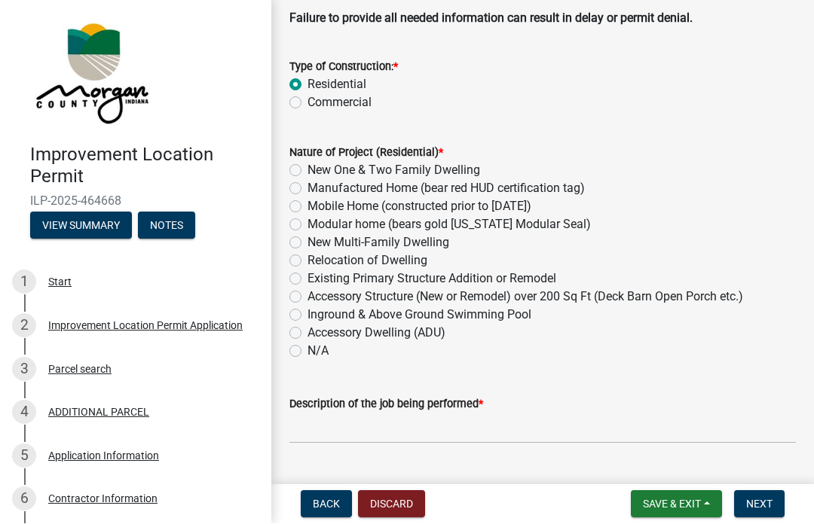
click at [307, 301] on label "Accessory Structure (New or Remodel) over 200 Sq Ft (Deck Barn Open Porch etc.)" at bounding box center [524, 298] width 435 height 18
click at [307, 298] on input "Accessory Structure (New or Remodel) over 200 Sq Ft (Deck Barn Open Porch etc.)" at bounding box center [312, 294] width 10 height 10
radio input "true"
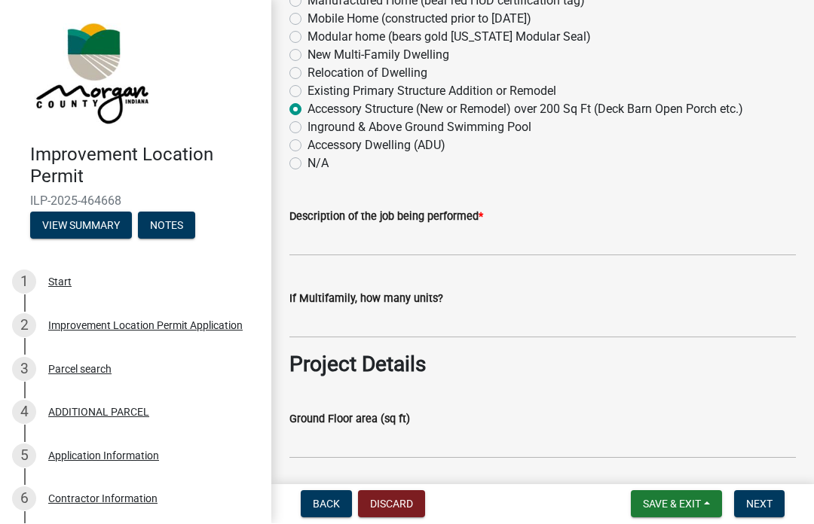
scroll to position [347, 0]
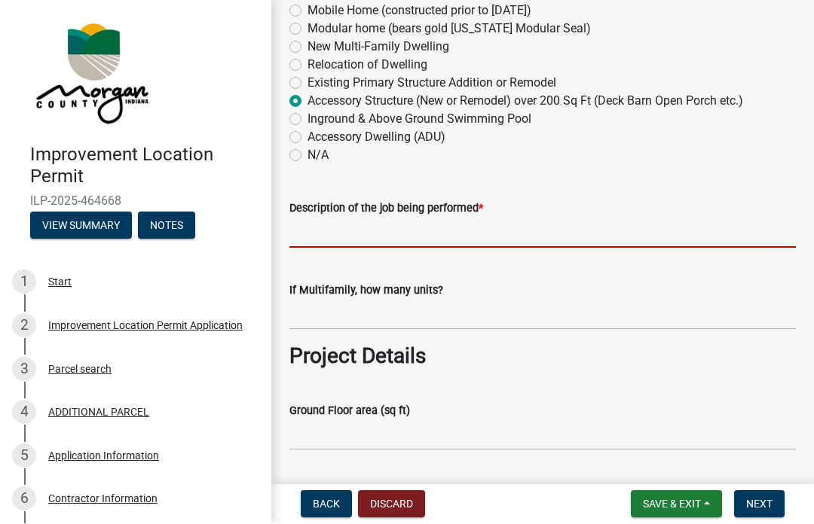
click at [352, 224] on input "Description of the job being performed *" at bounding box center [542, 233] width 506 height 31
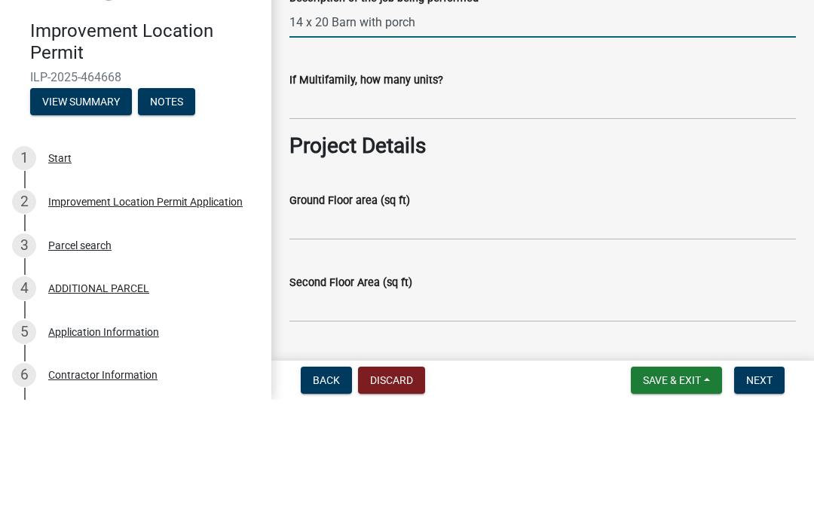
scroll to position [444, 0]
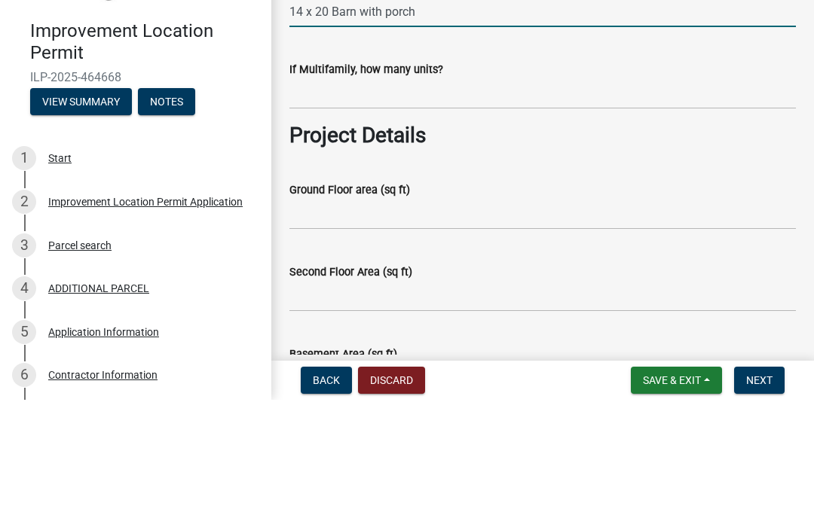
type input "14 x 20 Barn with porch"
click at [451, 203] on input "text" at bounding box center [542, 218] width 506 height 31
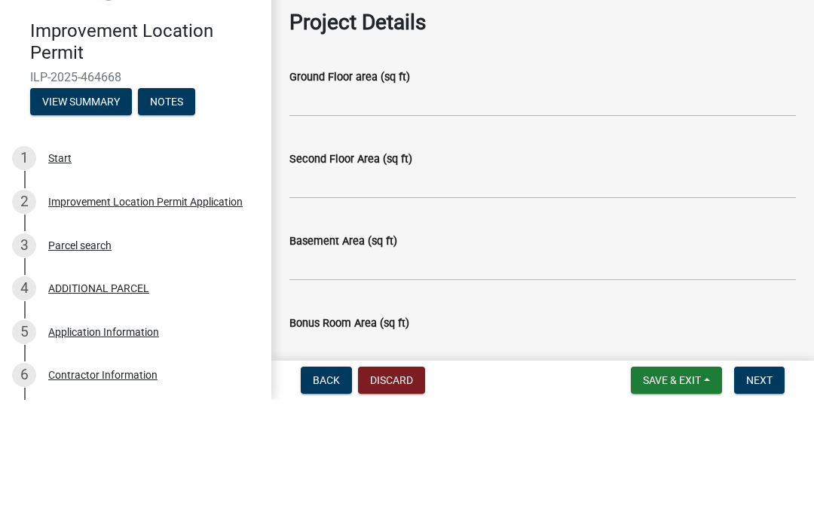
scroll to position [567, 0]
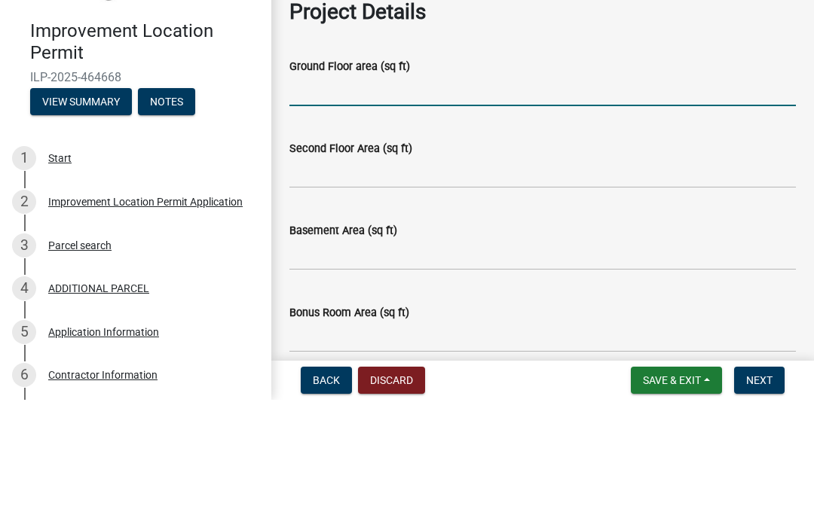
click at [364, 200] on input "Ground Floor area (sq ft)" at bounding box center [542, 215] width 506 height 31
type input "0"
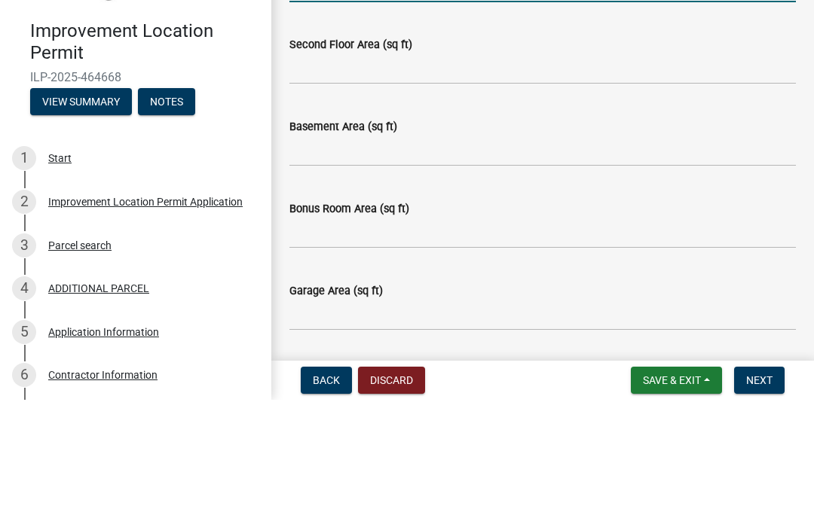
scroll to position [674, 0]
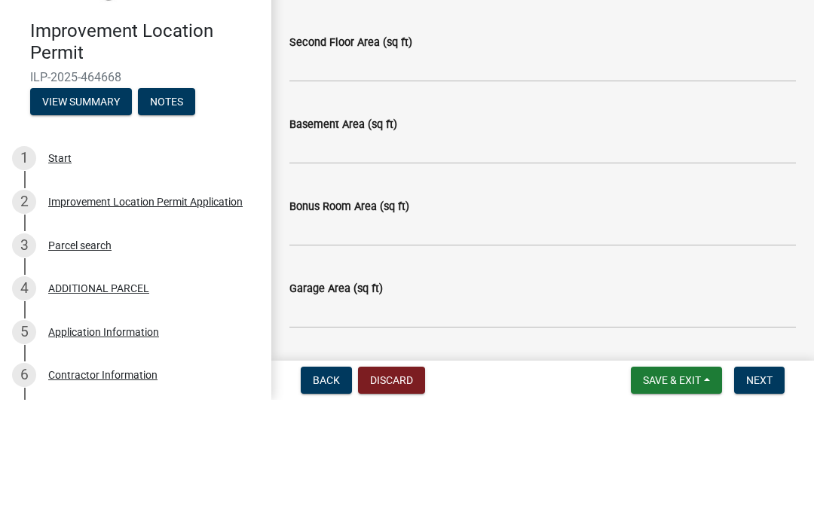
type input "280"
click at [399, 176] on input "Second Floor Area (sq ft)" at bounding box center [542, 191] width 506 height 31
type input "N/A"
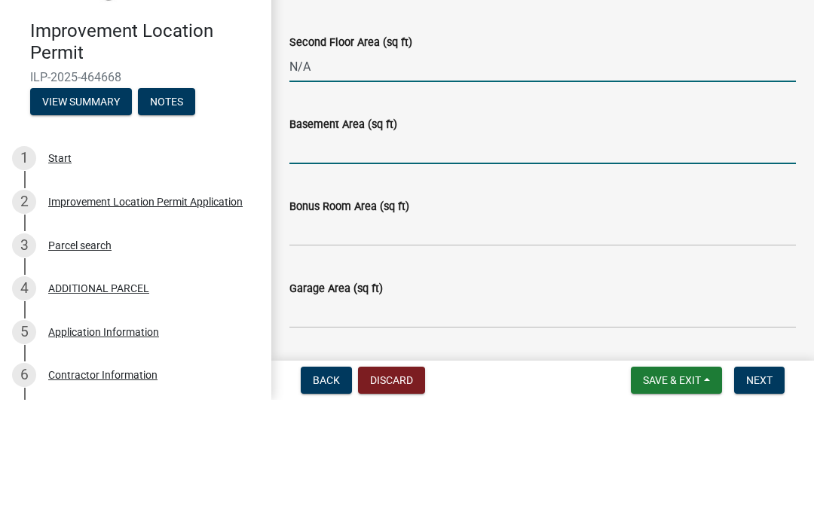
click at [373, 258] on input "Basement Area (sq ft)" at bounding box center [542, 273] width 506 height 31
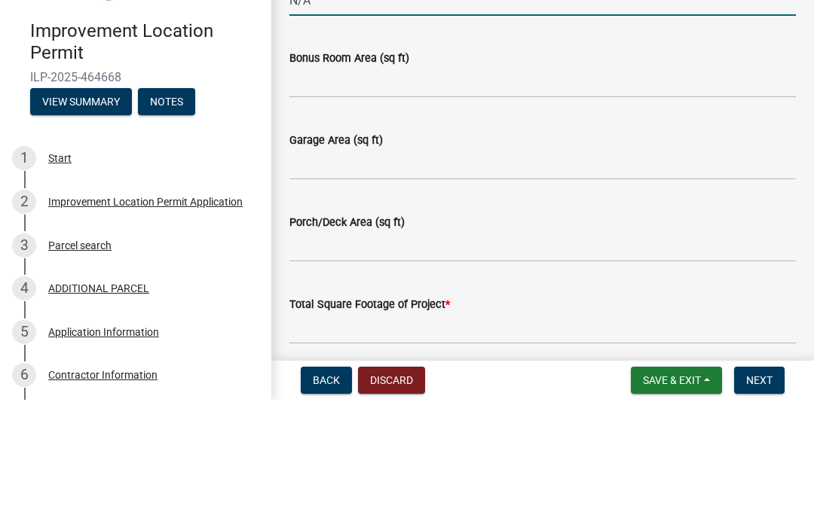
scroll to position [821, 0]
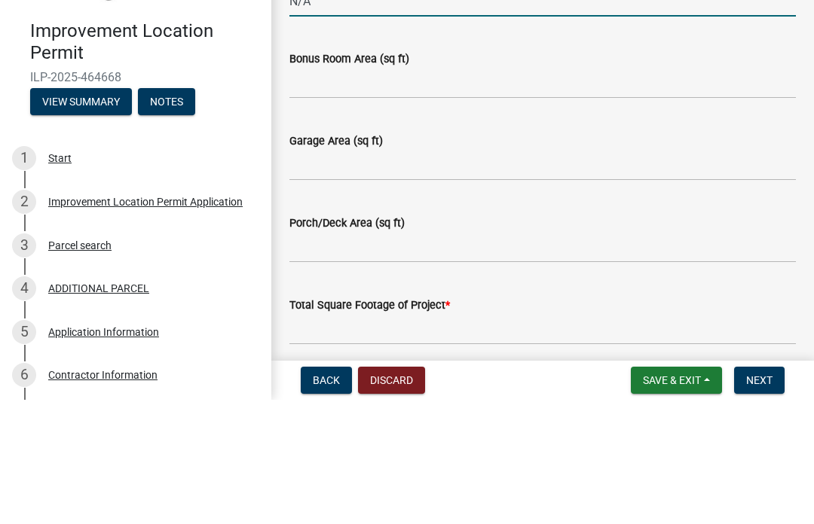
type input "N/A"
click at [380, 192] on input "Bonus Room Area (sq ft)" at bounding box center [542, 207] width 506 height 31
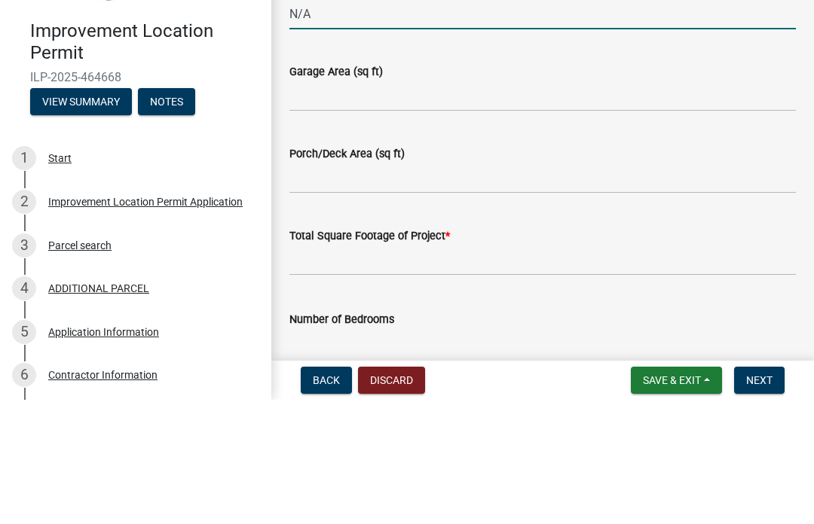
scroll to position [891, 0]
type input "N/A"
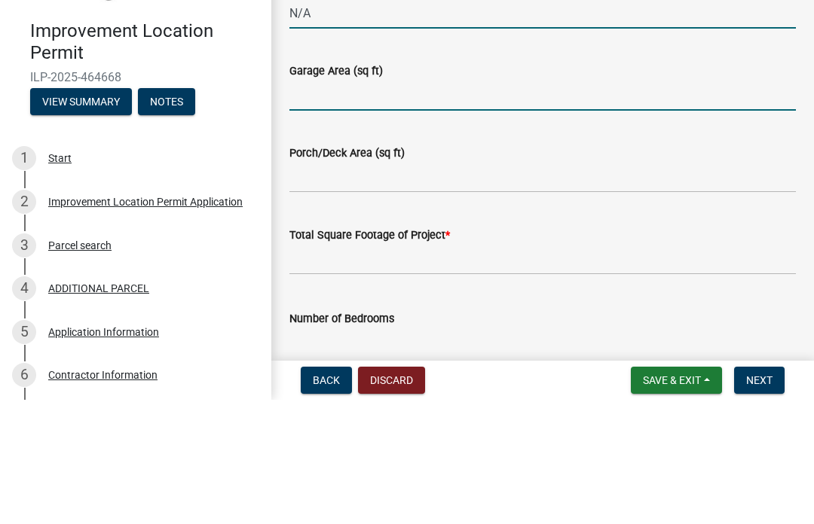
click at [401, 204] on input "Garage Area (sq ft)" at bounding box center [542, 219] width 506 height 31
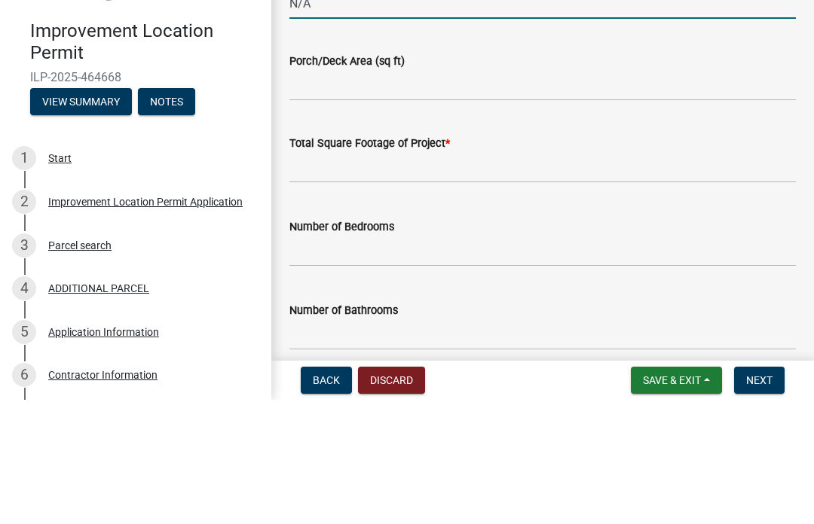
scroll to position [984, 0]
type input "N/A"
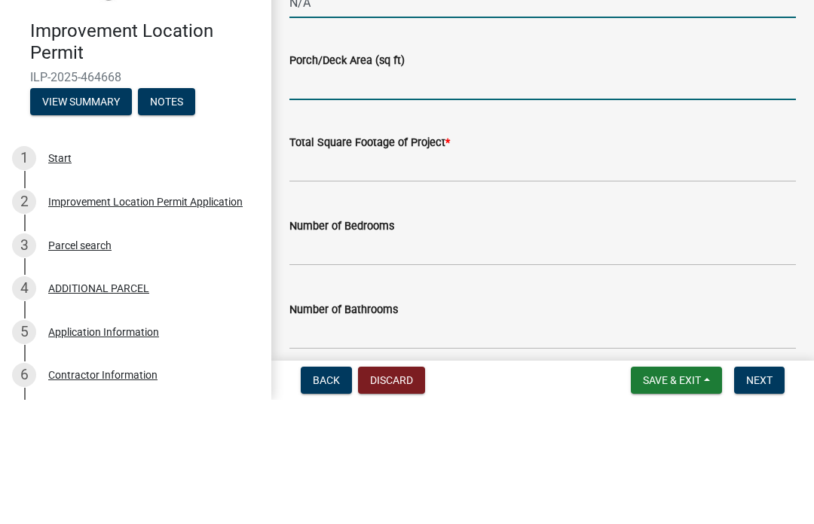
click at [372, 194] on input "Porch/Deck Area (sq ft)" at bounding box center [542, 209] width 506 height 31
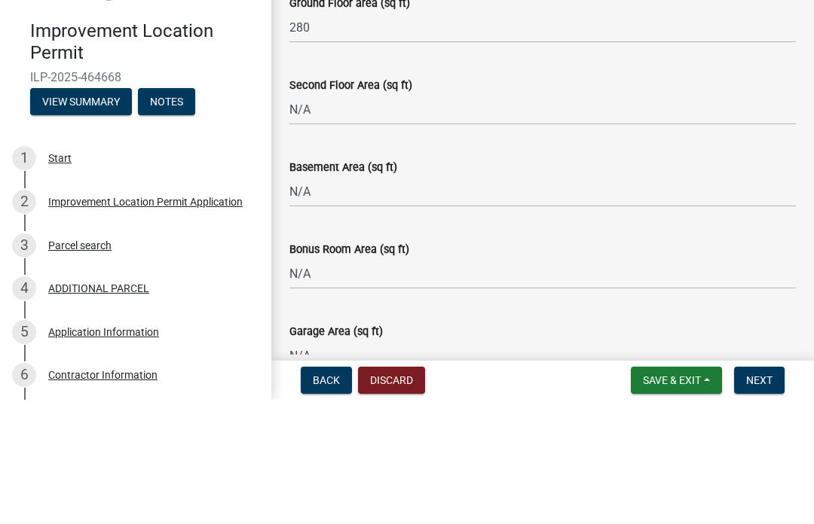
scroll to position [628, 0]
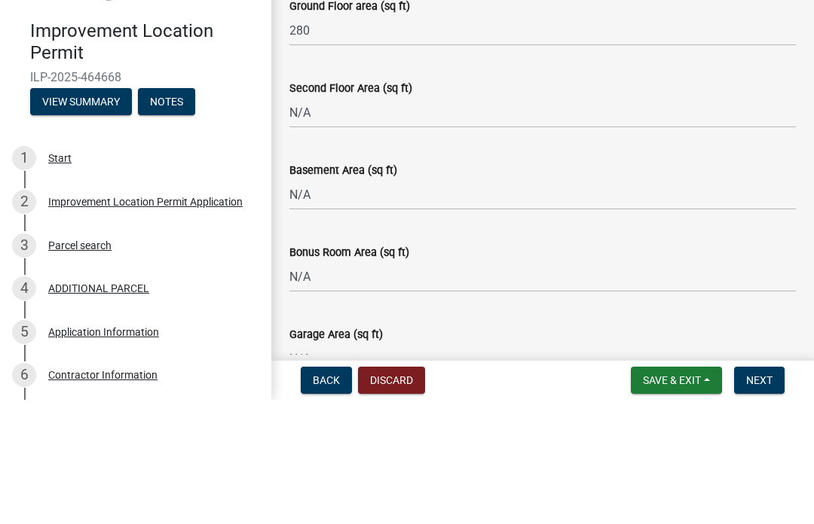
type input "N"
click at [372, 139] on input "280" at bounding box center [542, 154] width 506 height 31
type input "2"
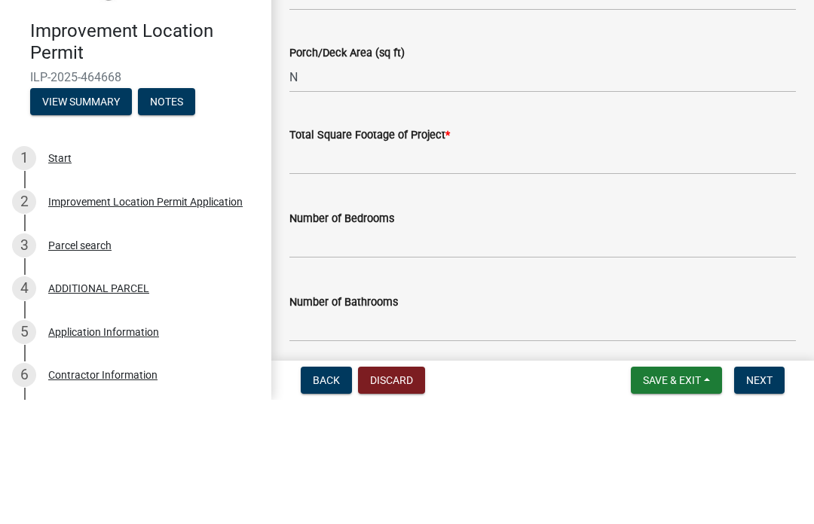
scroll to position [998, 0]
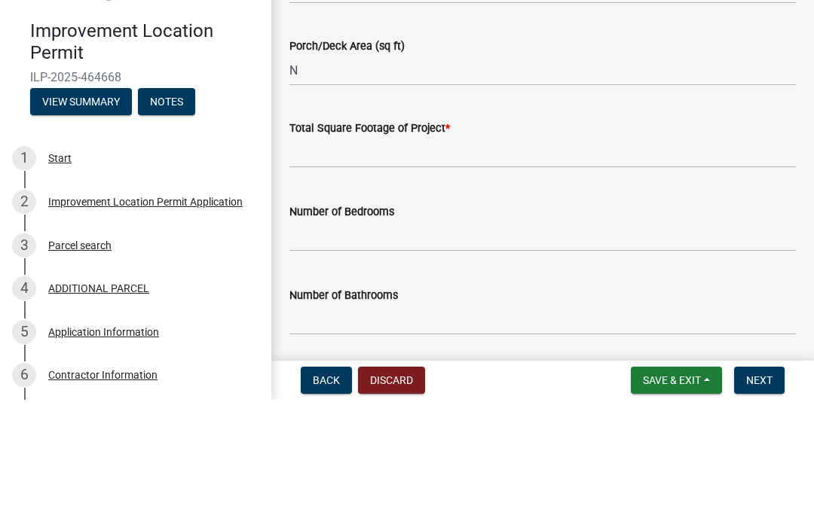
type input "196 for the 14 x 14 barn itself"
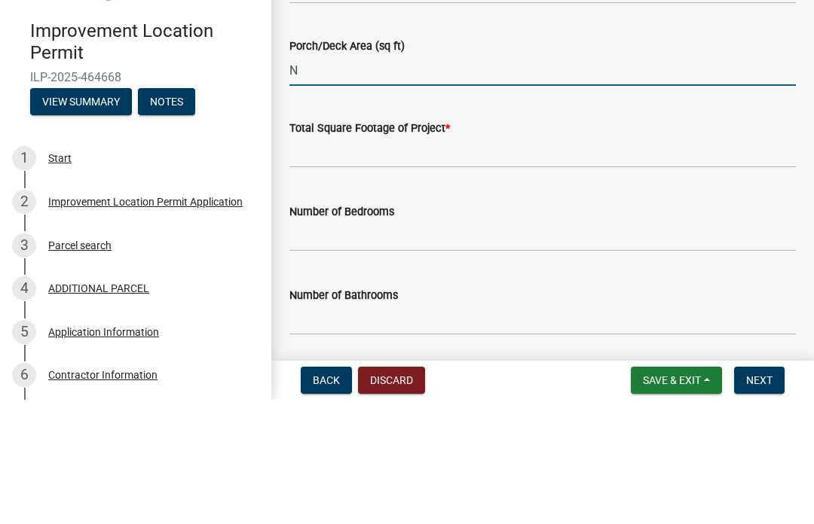
click at [387, 179] on input "N" at bounding box center [542, 194] width 506 height 31
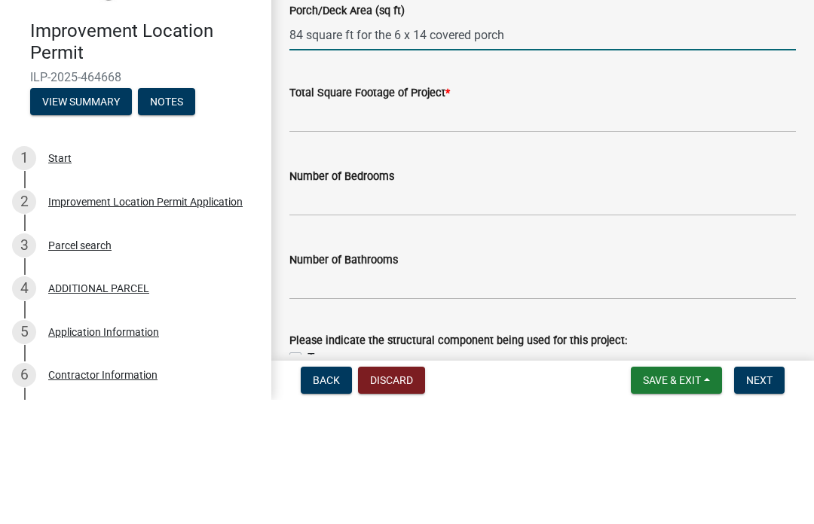
type input "84 square ft for the 6 x 14 covered porch"
click at [350, 226] on input "text" at bounding box center [542, 241] width 506 height 31
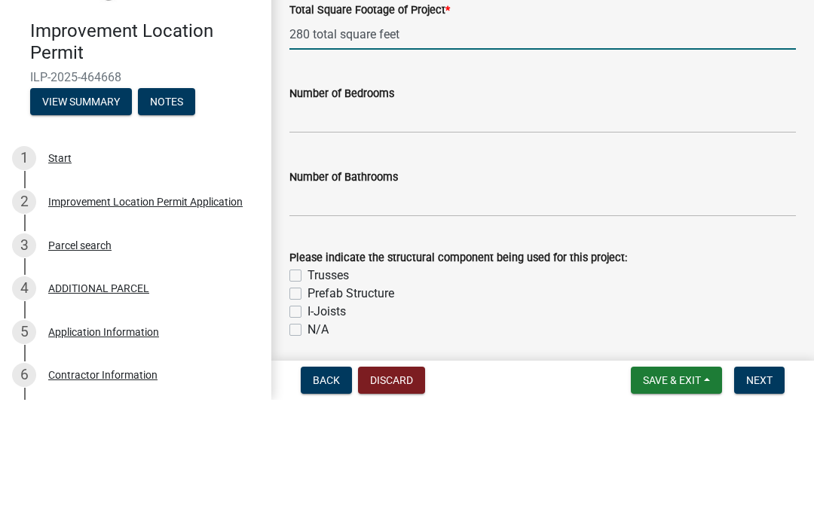
scroll to position [1120, 0]
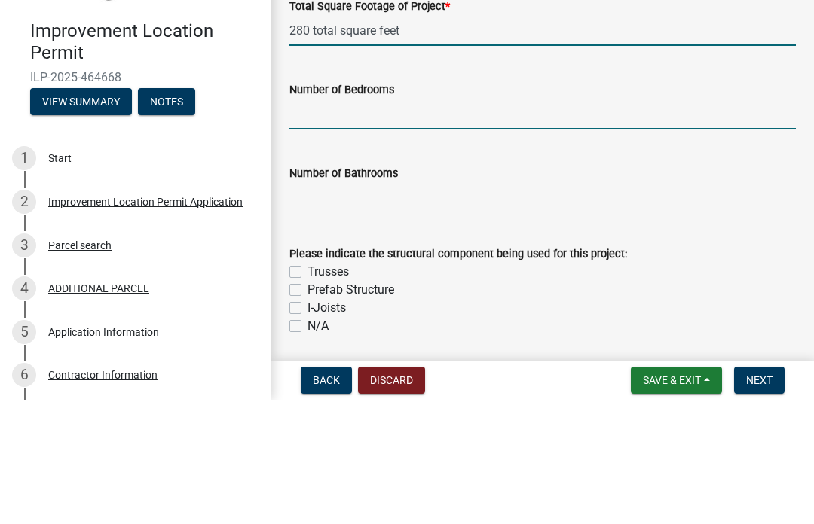
click at [504, 223] on input "text" at bounding box center [542, 238] width 506 height 31
type input "280"
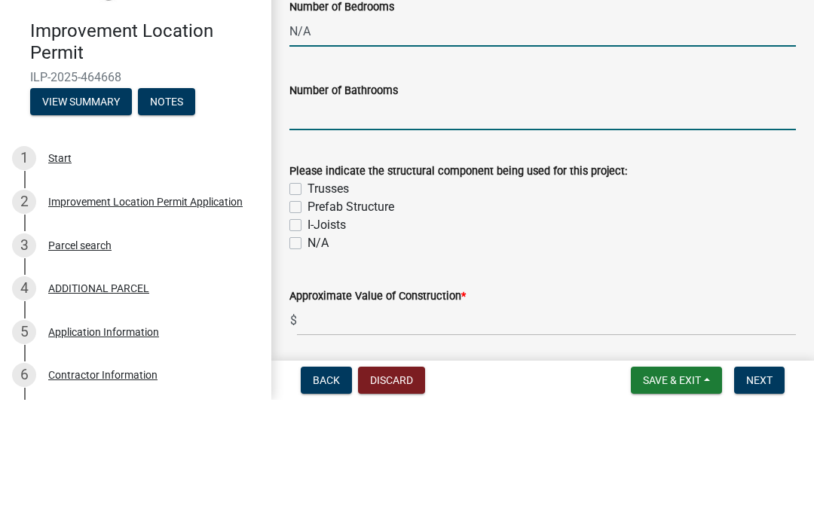
click at [507, 224] on input "text" at bounding box center [542, 239] width 506 height 31
type input "0"
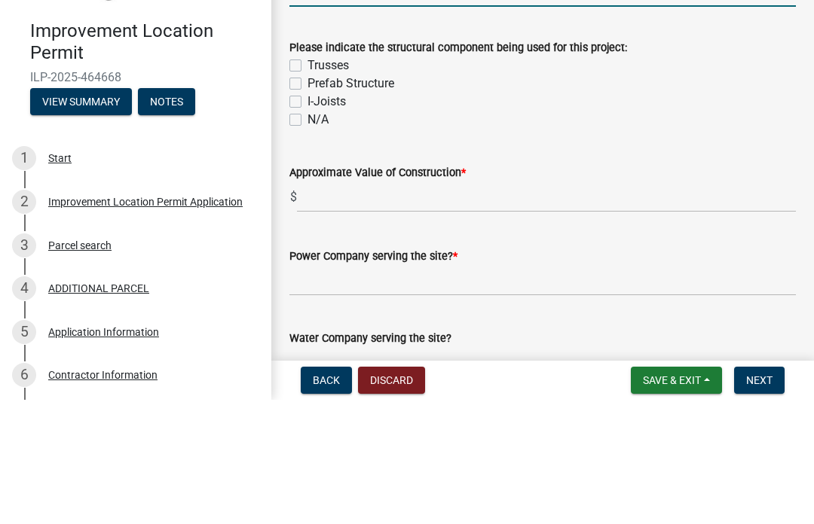
scroll to position [1328, 0]
click at [286, 144] on div "Please indicate the structural component being used for this project: Trusses P…" at bounding box center [542, 198] width 529 height 108
type input "0"
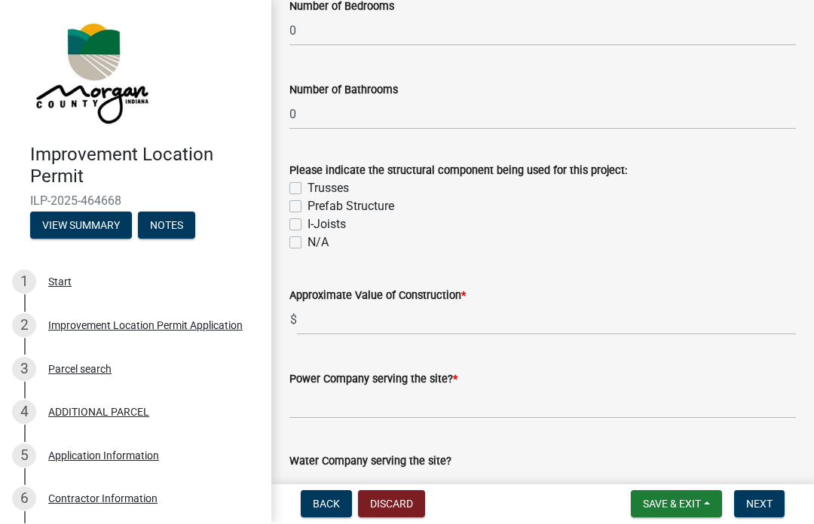
click at [307, 245] on label "N/A" at bounding box center [317, 243] width 21 height 18
click at [307, 244] on input "N/A" at bounding box center [312, 239] width 10 height 10
checkbox input "true"
checkbox input "false"
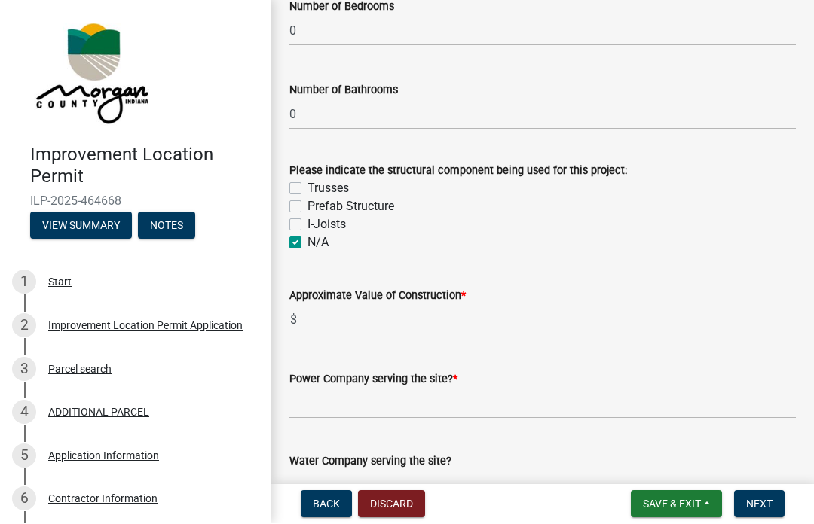
checkbox input "false"
checkbox input "true"
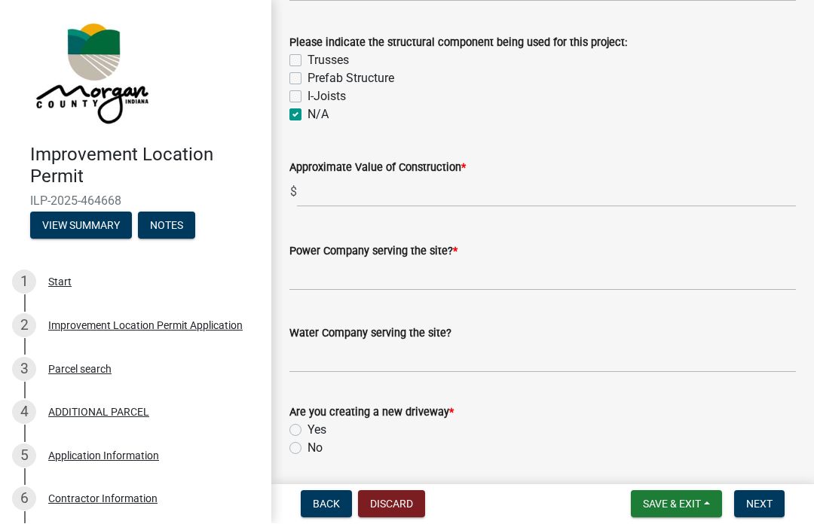
scroll to position [1458, 0]
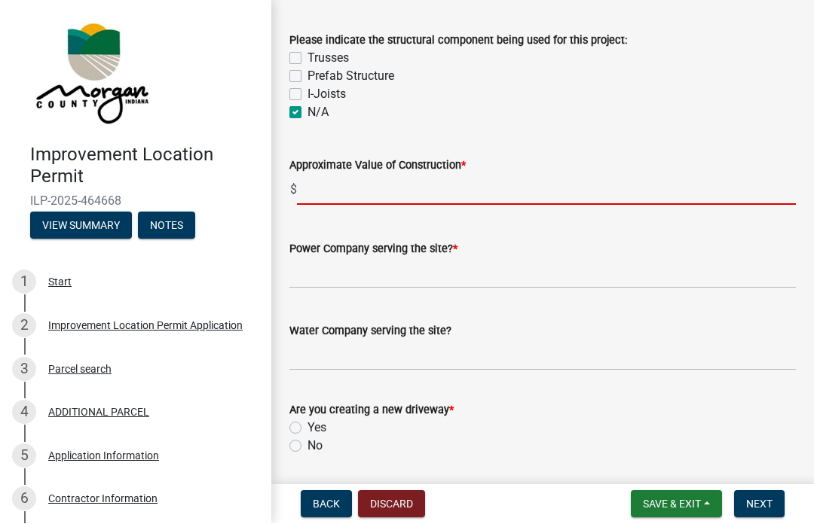
click at [435, 193] on input "text" at bounding box center [546, 190] width 499 height 31
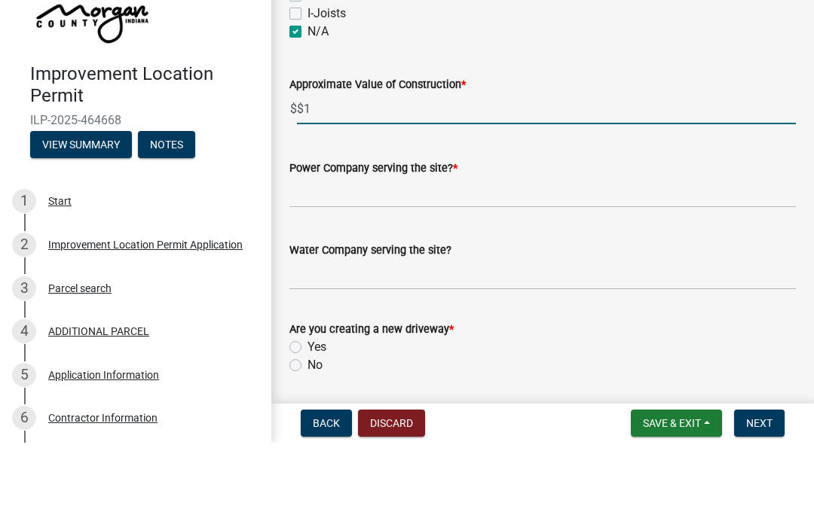
type input "$"
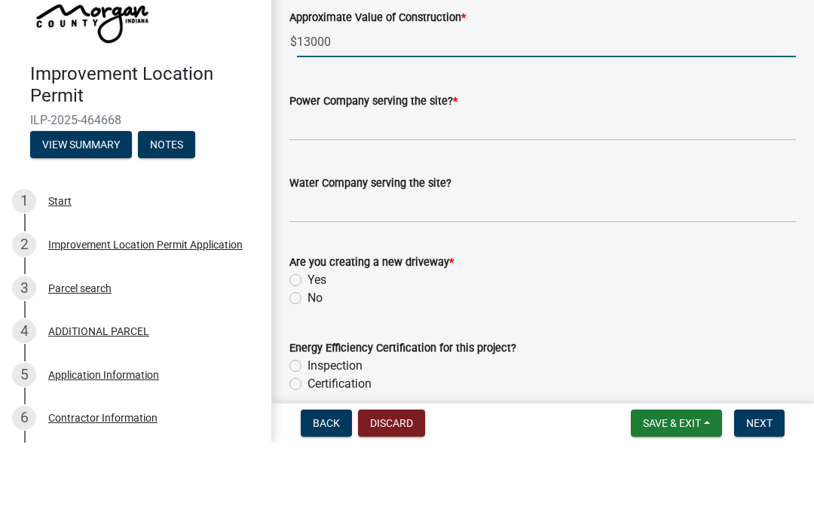
scroll to position [1554, 0]
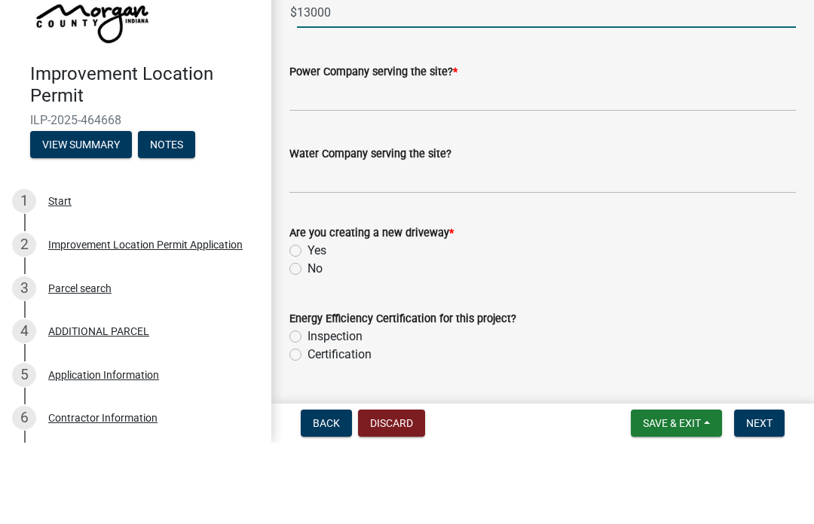
type input "13000"
click at [457, 148] on label "Power Company serving the site? *" at bounding box center [373, 153] width 168 height 11
click at [461, 162] on input "Power Company serving the site? *" at bounding box center [542, 177] width 506 height 31
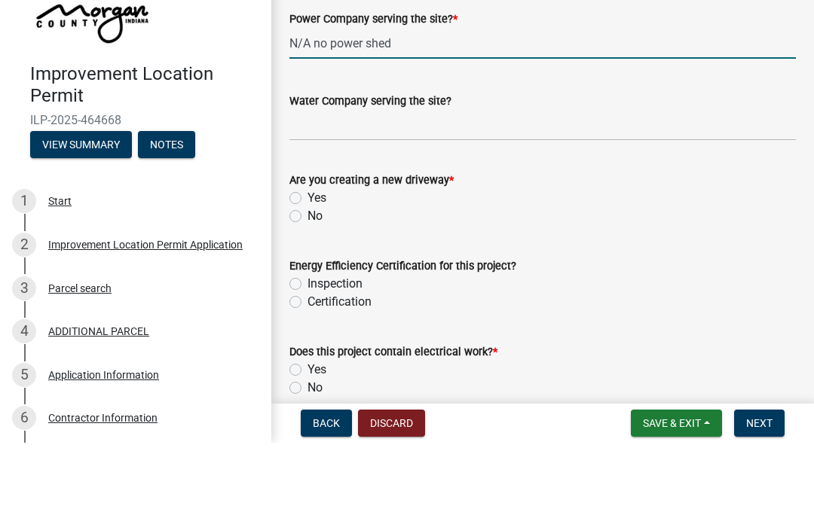
scroll to position [1606, 0]
type input "N/A no power shed"
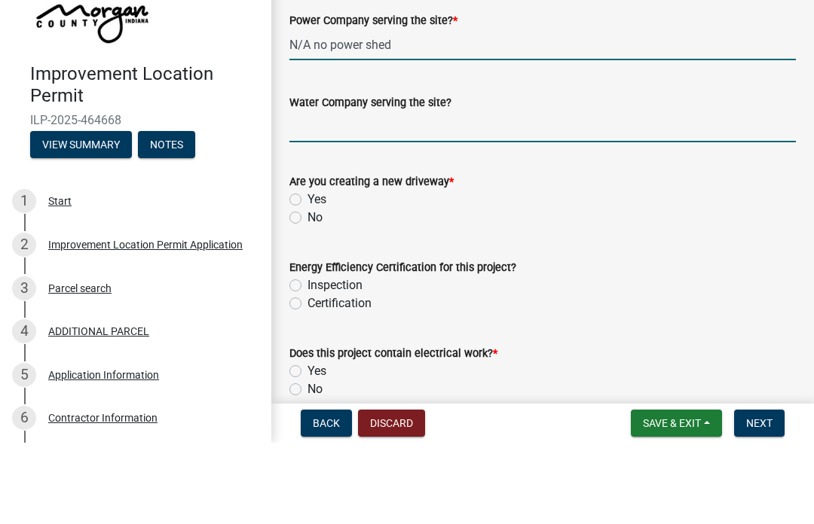
click at [523, 193] on input "Water Company serving the site?" at bounding box center [542, 208] width 506 height 31
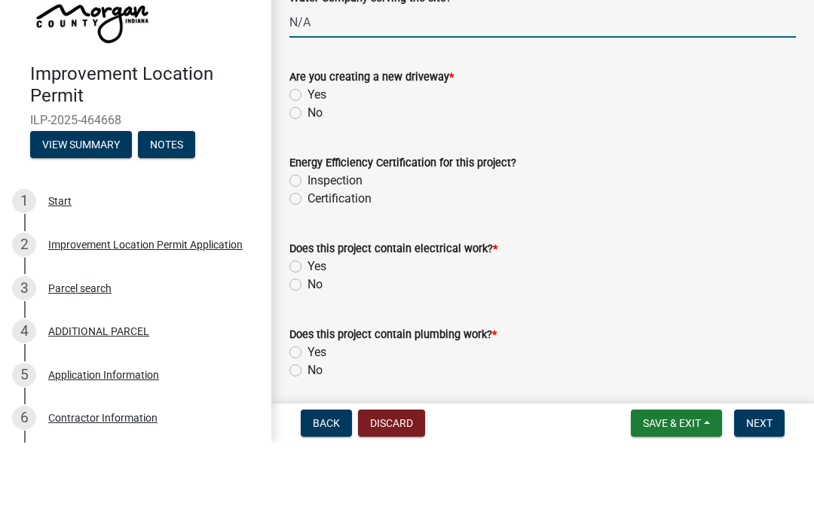
scroll to position [1711, 0]
type input "N/A"
click at [307, 185] on label "No" at bounding box center [314, 194] width 15 height 18
click at [307, 185] on input "No" at bounding box center [312, 190] width 10 height 10
radio input "true"
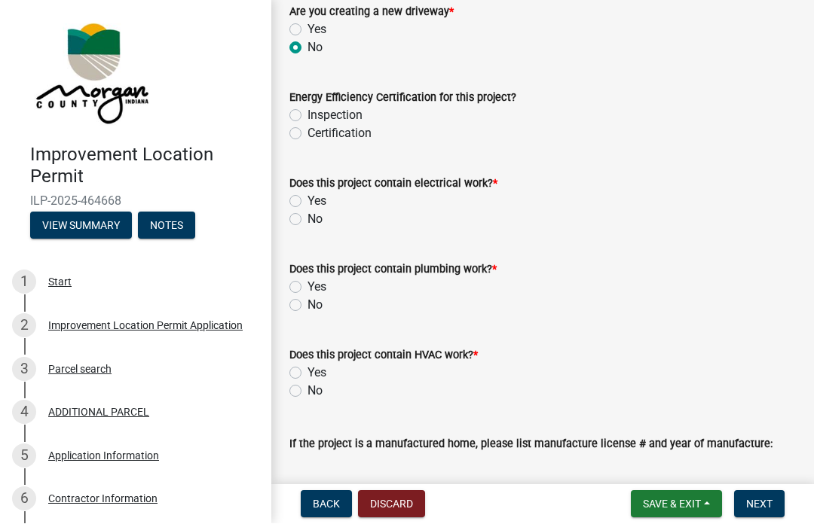
scroll to position [1858, 0]
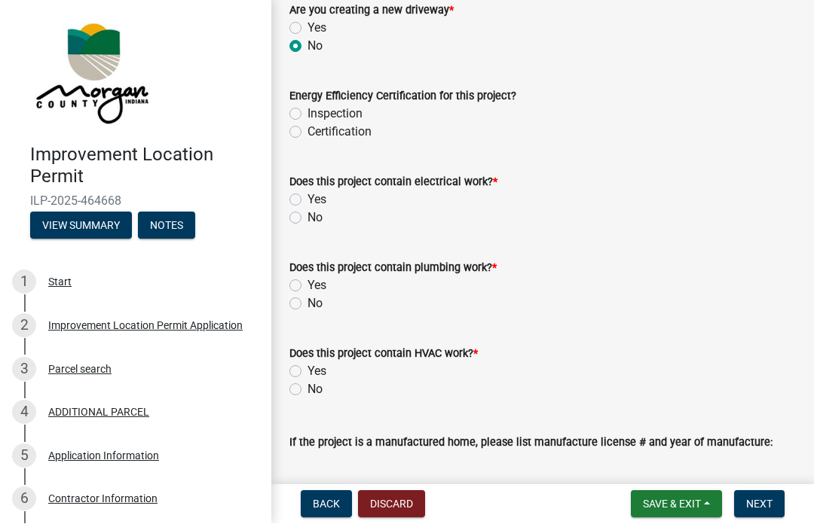
click at [307, 221] on label "No" at bounding box center [314, 218] width 15 height 18
click at [307, 219] on input "No" at bounding box center [312, 214] width 10 height 10
radio input "true"
click at [307, 308] on label "No" at bounding box center [314, 304] width 15 height 18
click at [307, 305] on input "No" at bounding box center [312, 300] width 10 height 10
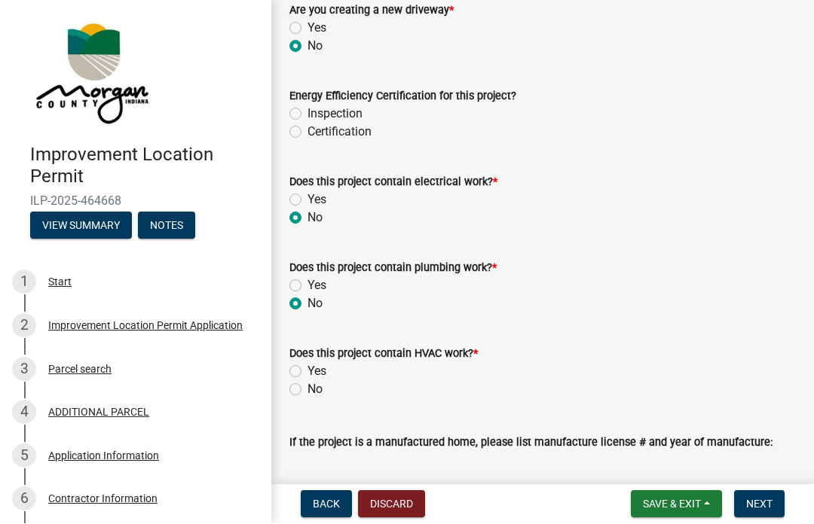
radio input "true"
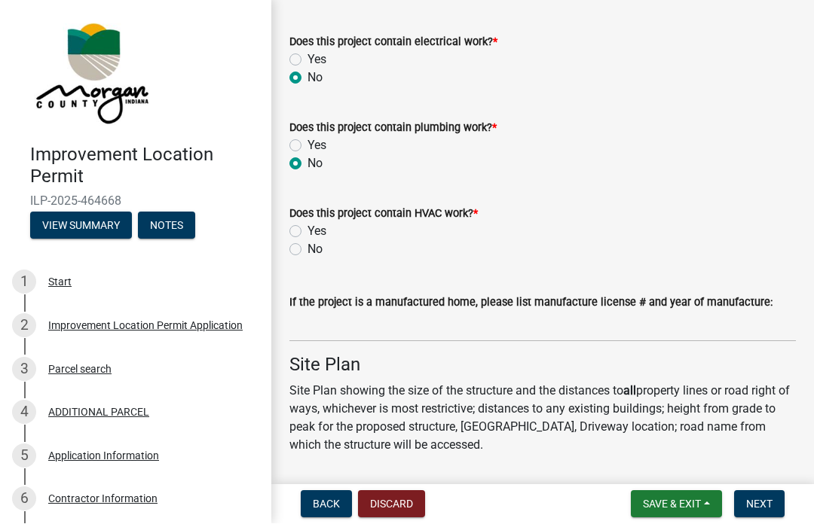
scroll to position [2005, 0]
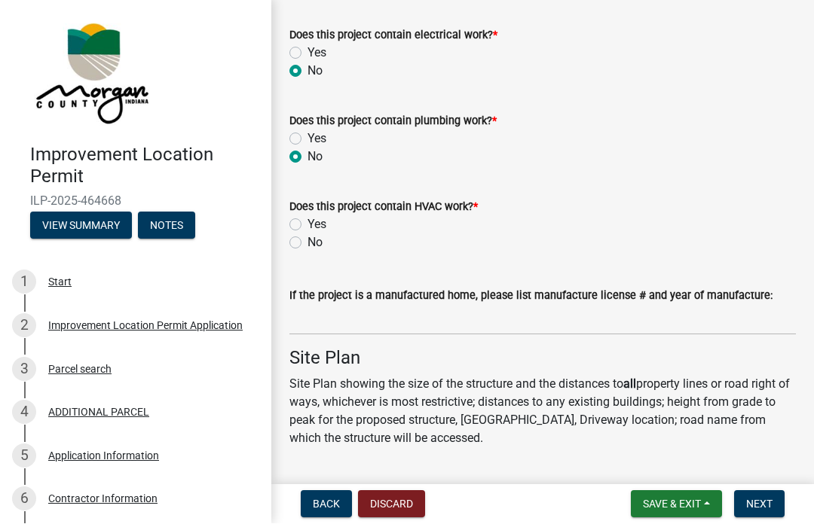
click at [307, 246] on label "No" at bounding box center [314, 243] width 15 height 18
click at [307, 244] on input "No" at bounding box center [312, 239] width 10 height 10
radio input "true"
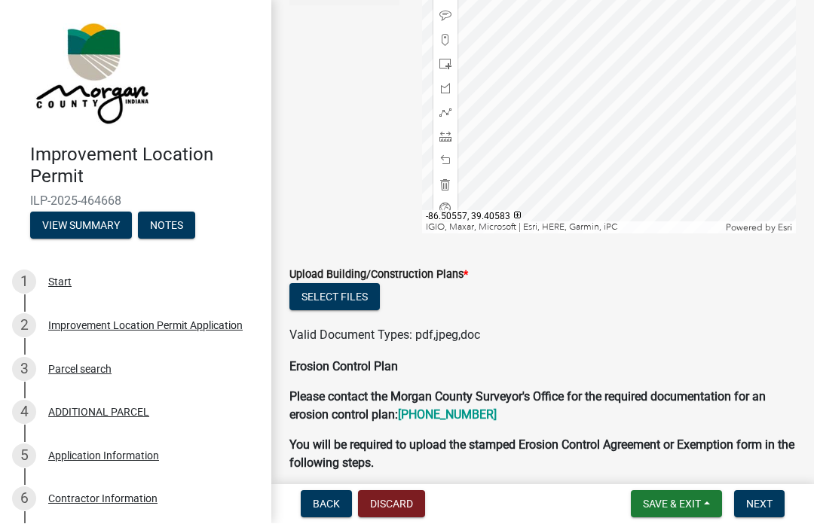
scroll to position [2845, 0]
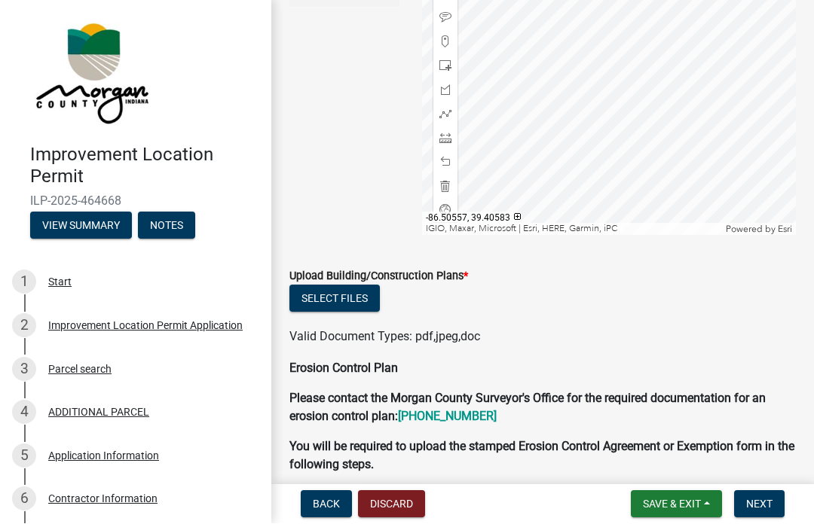
click at [330, 298] on button "Select files" at bounding box center [334, 299] width 90 height 27
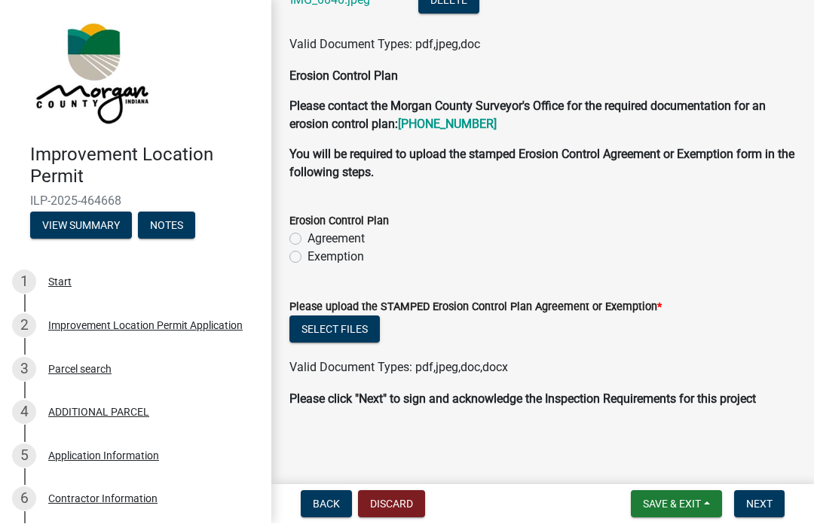
scroll to position [3192, 0]
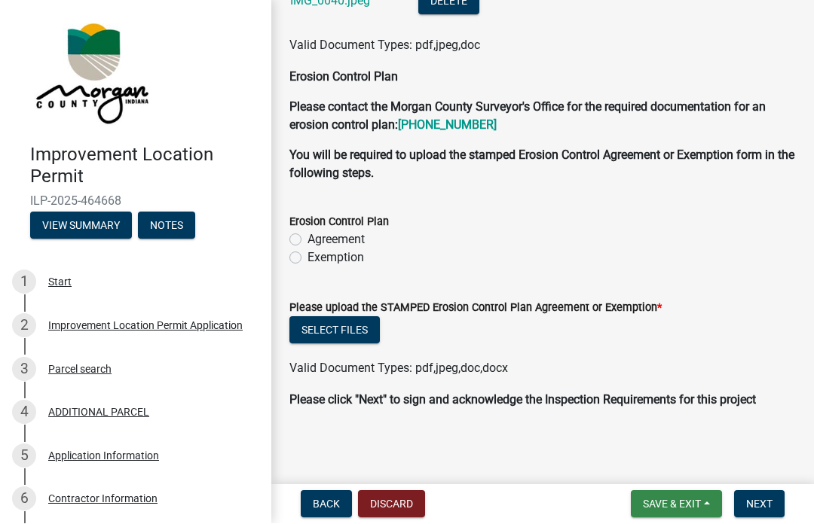
click at [680, 508] on span "Save & Exit" at bounding box center [672, 505] width 58 height 12
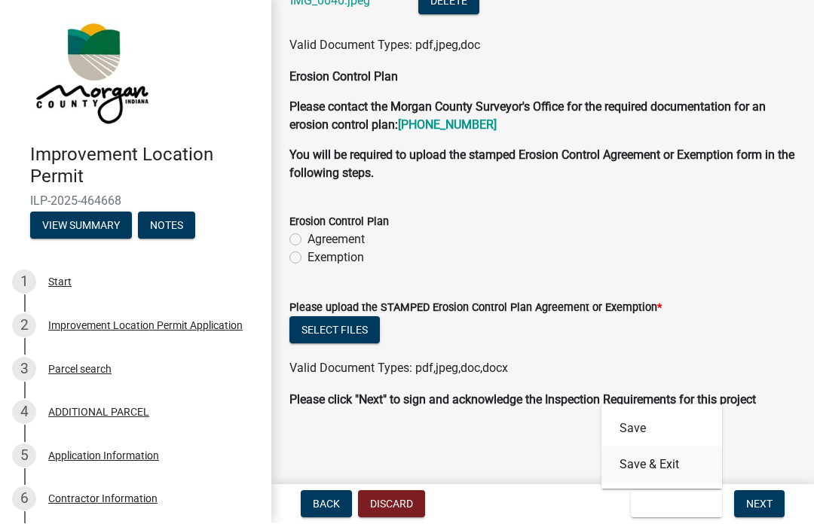
click at [658, 473] on button "Save & Exit" at bounding box center [661, 466] width 121 height 36
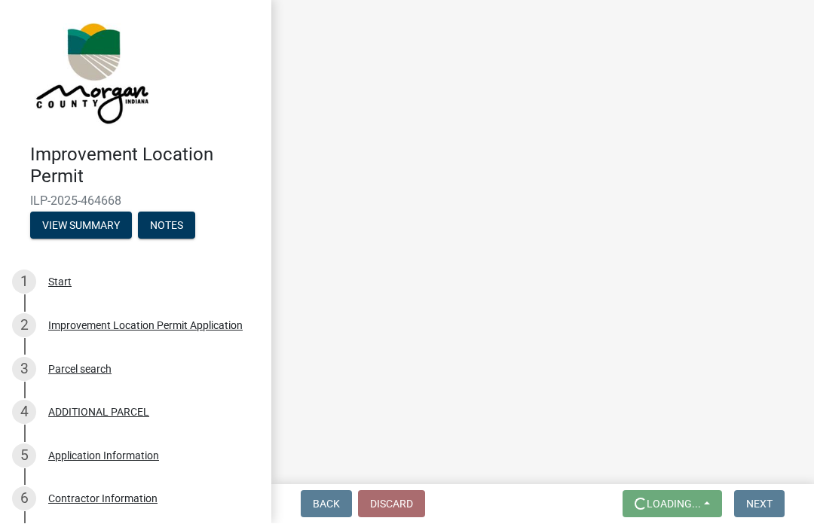
scroll to position [0, 0]
